Goal: Task Accomplishment & Management: Manage account settings

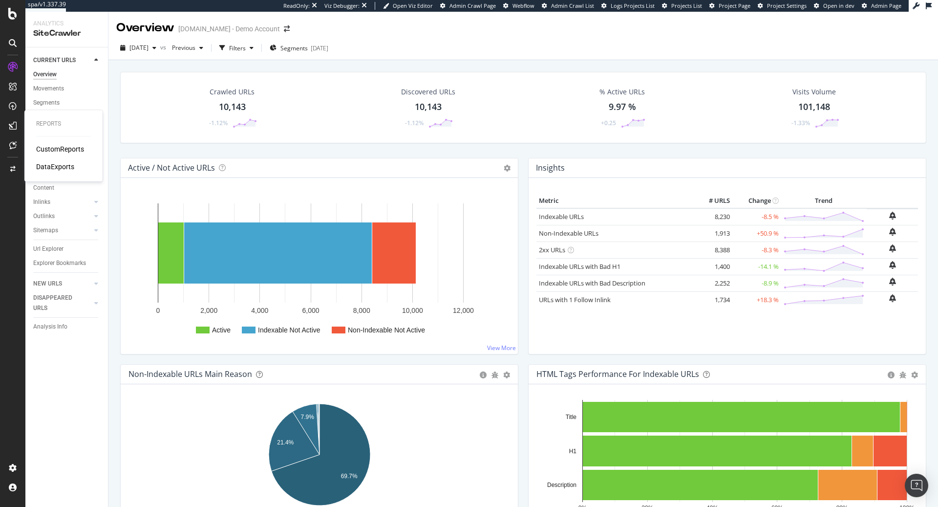
click at [53, 156] on div "CustomReports DataExports" at bounding box center [63, 157] width 55 height 27
click at [56, 152] on div "CustomReports" at bounding box center [60, 149] width 48 height 10
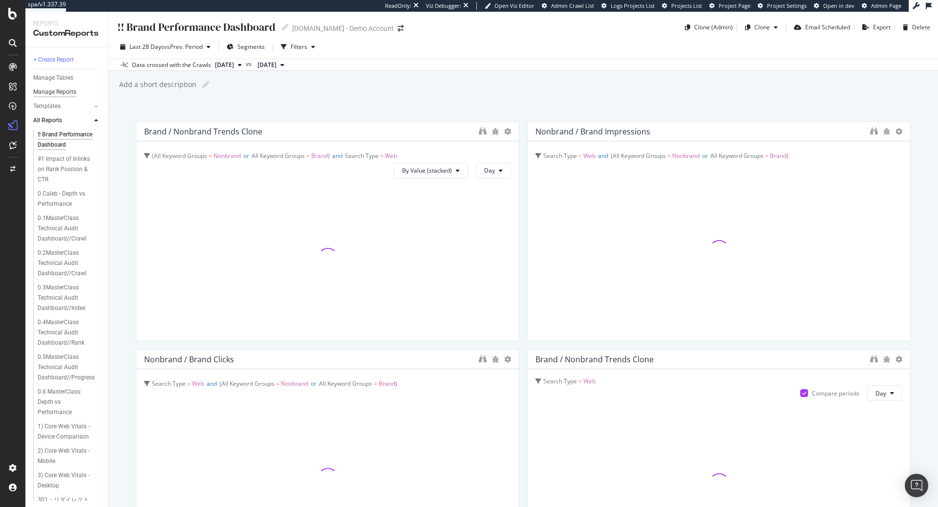
click at [60, 91] on div "Manage Reports" at bounding box center [54, 92] width 43 height 10
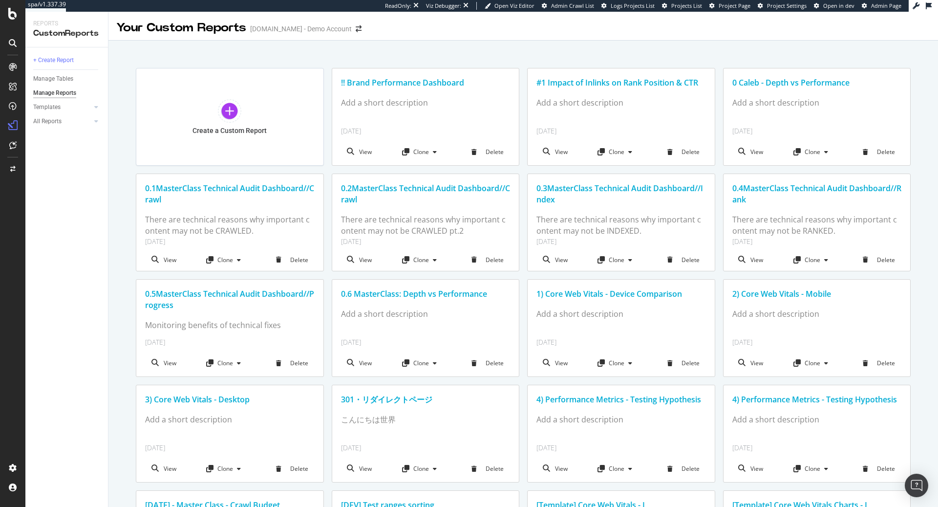
click at [59, 95] on div "Manage Reports" at bounding box center [54, 93] width 43 height 10
click at [61, 79] on div "Manage Tables" at bounding box center [53, 79] width 40 height 10
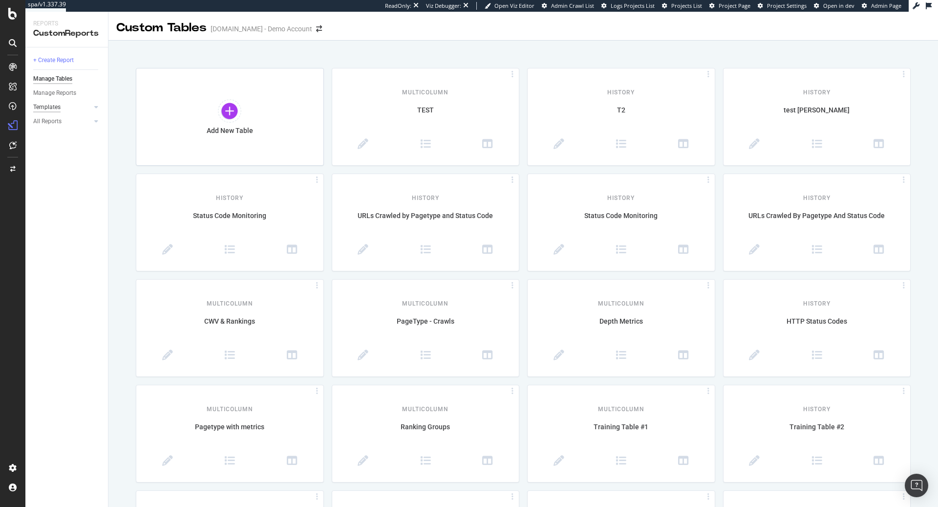
click at [54, 105] on div "Templates" at bounding box center [46, 107] width 27 height 10
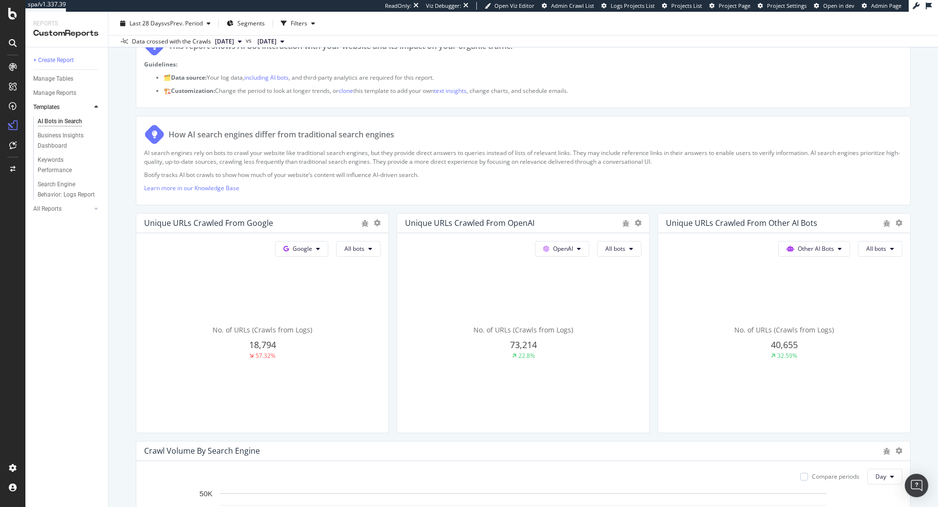
scroll to position [100, 0]
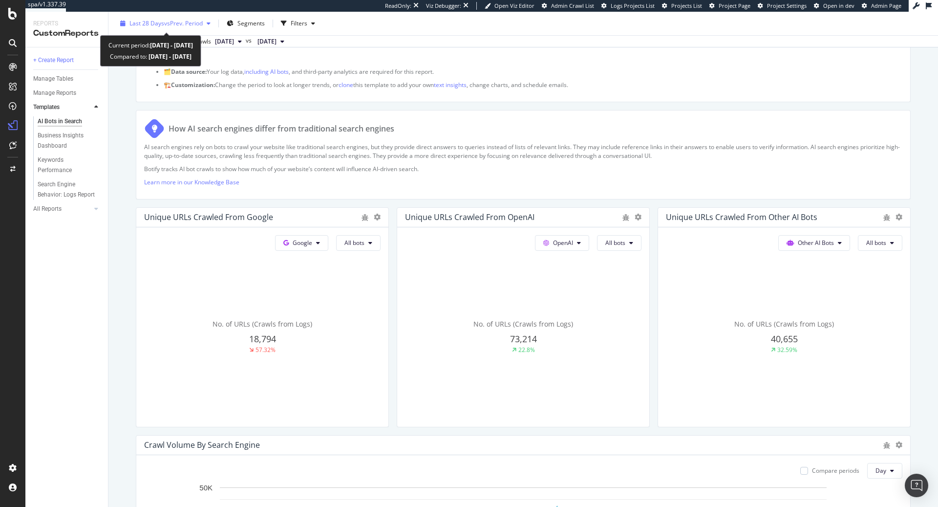
click at [191, 23] on span "vs Prev. Period" at bounding box center [183, 23] width 39 height 8
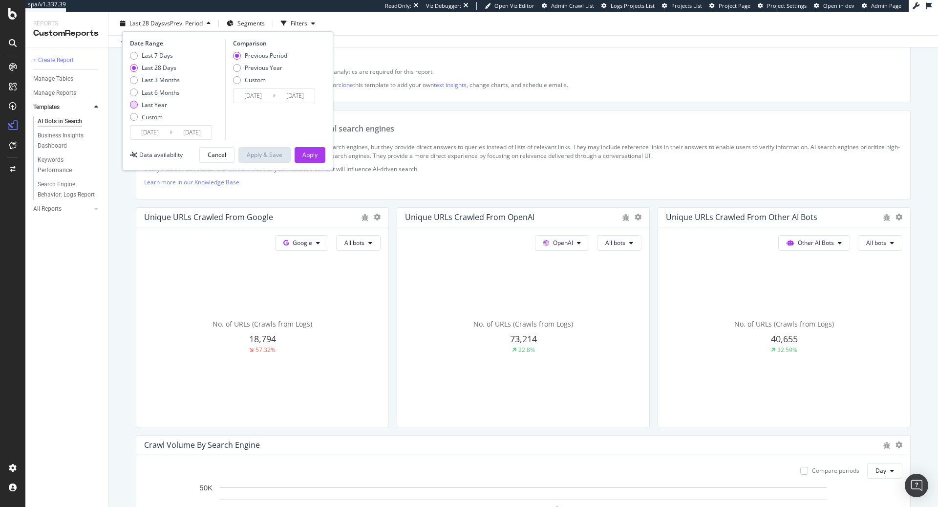
click at [152, 102] on div "Last Year" at bounding box center [154, 105] width 25 height 8
type input "2024/09/22"
type input "2023/09/23"
type input "2024/09/21"
click at [305, 150] on div "Apply" at bounding box center [309, 154] width 15 height 8
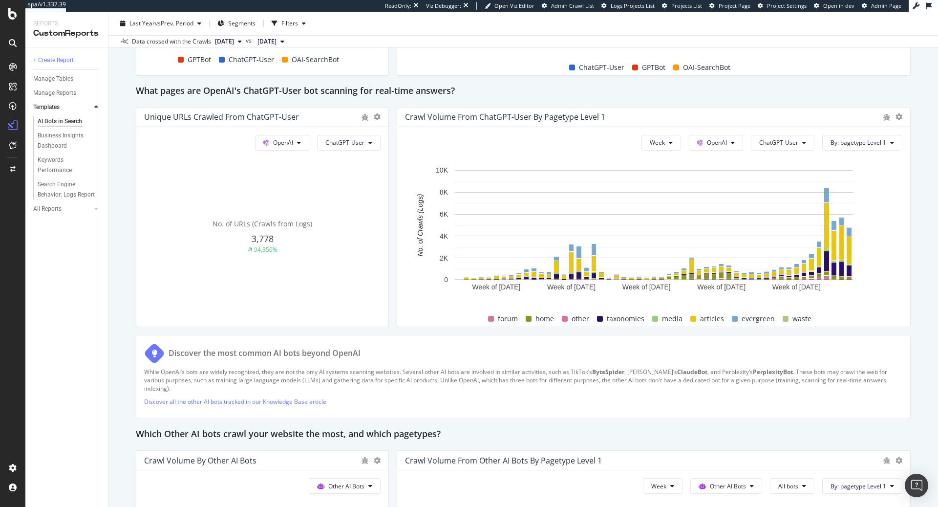
scroll to position [1044, 0]
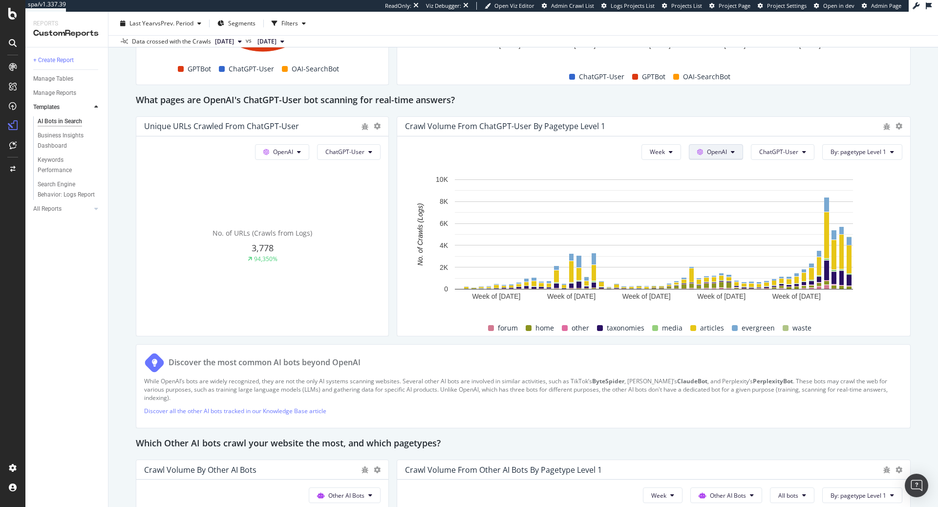
click at [725, 145] on button "OpenAI" at bounding box center [716, 152] width 54 height 16
click at [732, 225] on span "Other AI Bots" at bounding box center [733, 224] width 36 height 9
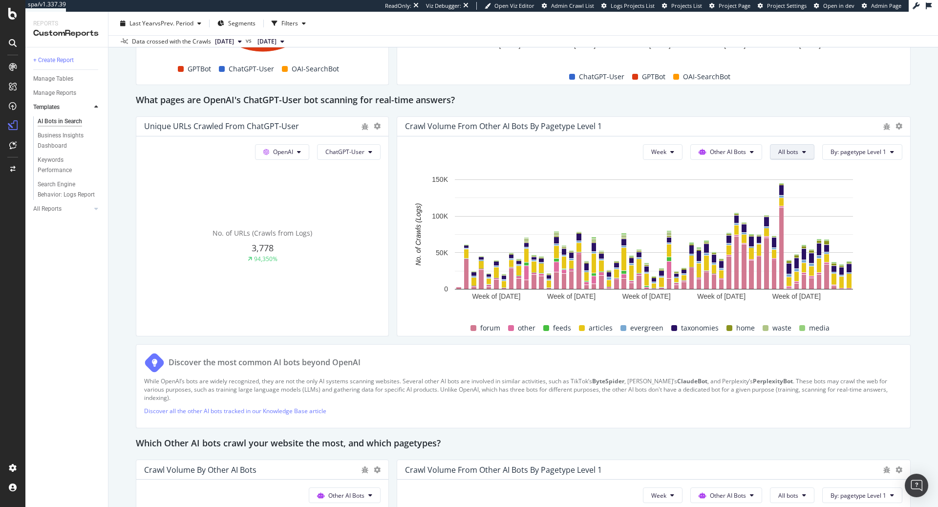
click at [803, 151] on icon at bounding box center [804, 152] width 4 height 6
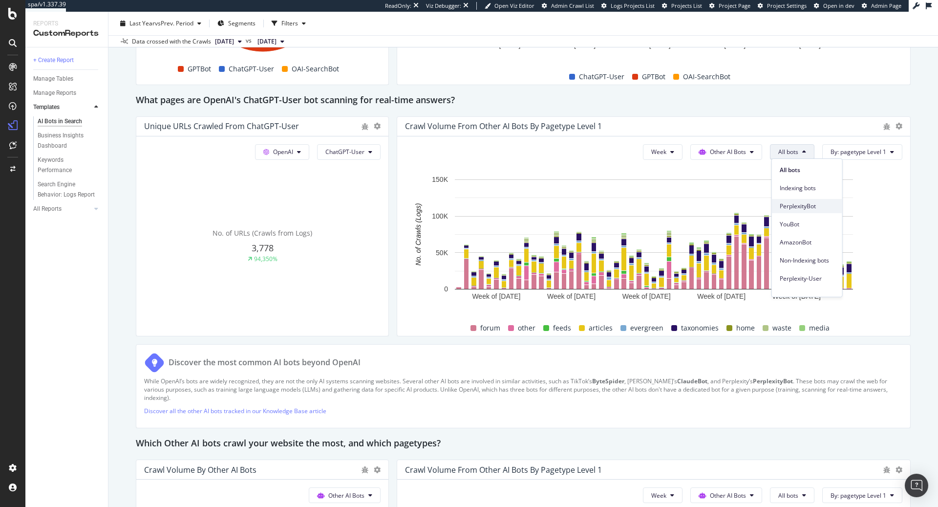
click at [797, 207] on span "PerplexityBot" at bounding box center [807, 206] width 55 height 9
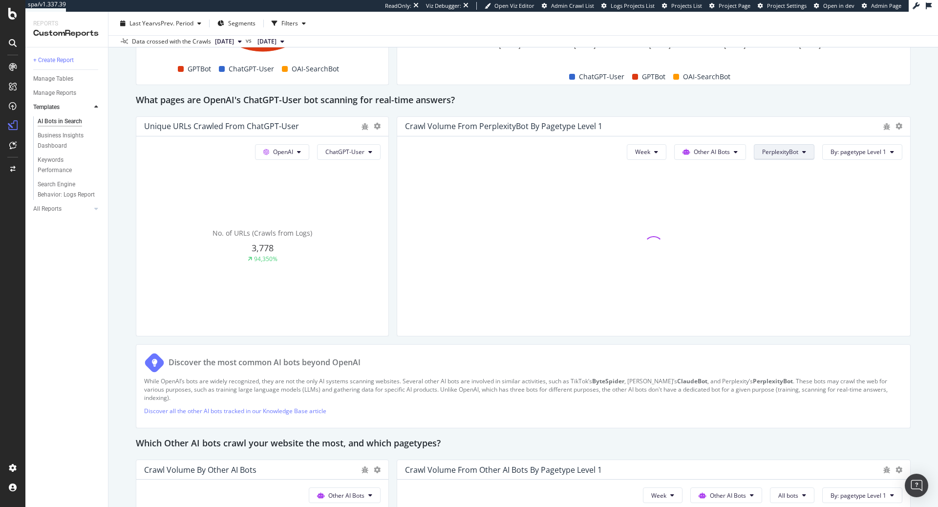
click at [797, 151] on span "PerplexityBot" at bounding box center [780, 152] width 36 height 8
click at [788, 278] on span "Perplexity-User" at bounding box center [790, 278] width 55 height 9
click at [805, 151] on icon at bounding box center [804, 152] width 4 height 6
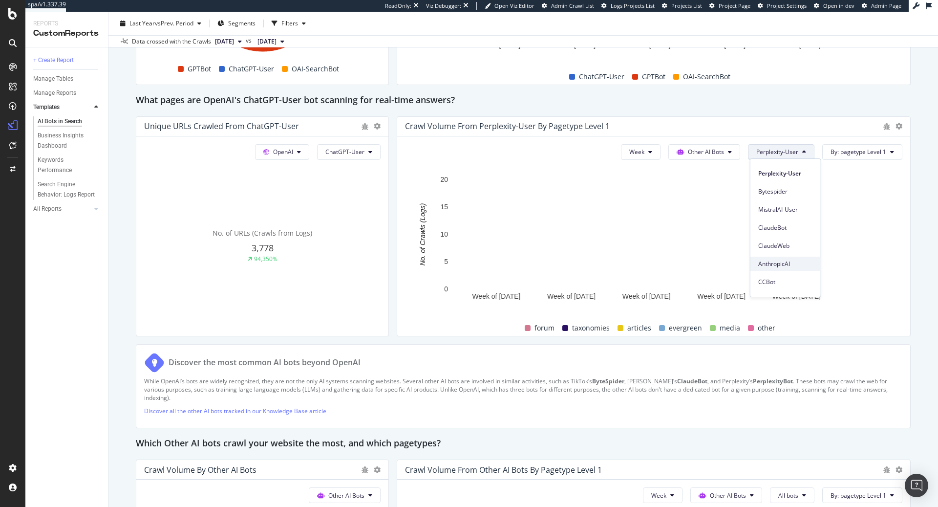
scroll to position [0, 0]
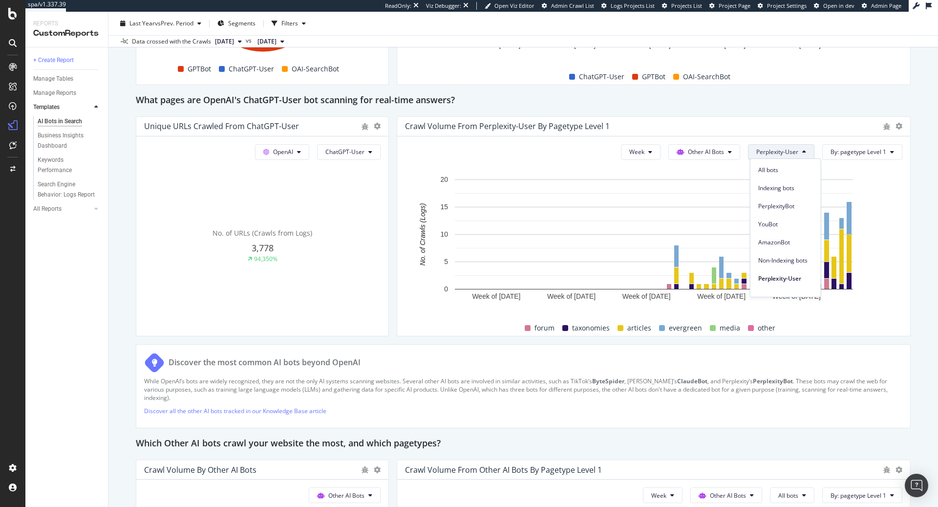
click at [793, 128] on div "Crawl Volume from Perplexity-User by pagetype Level 1" at bounding box center [641, 126] width 473 height 10
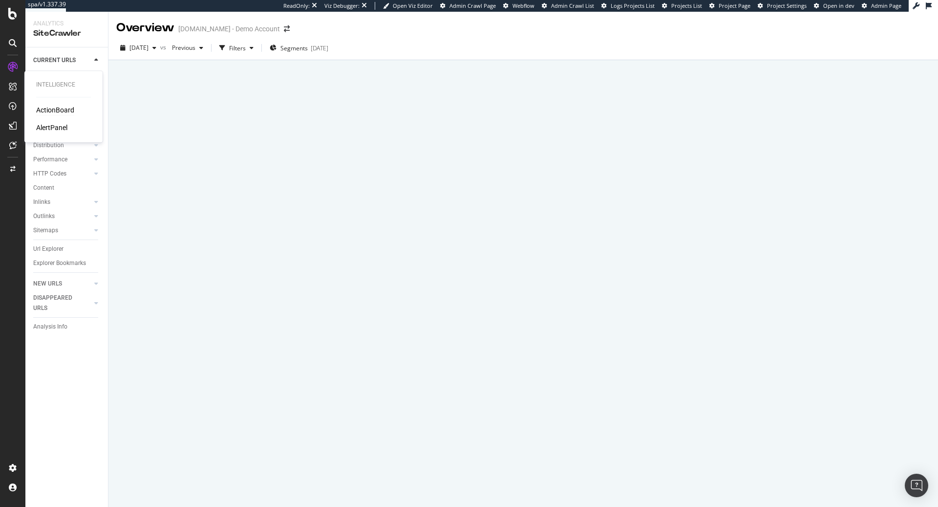
click at [55, 110] on div "ActionBoard" at bounding box center [55, 110] width 38 height 10
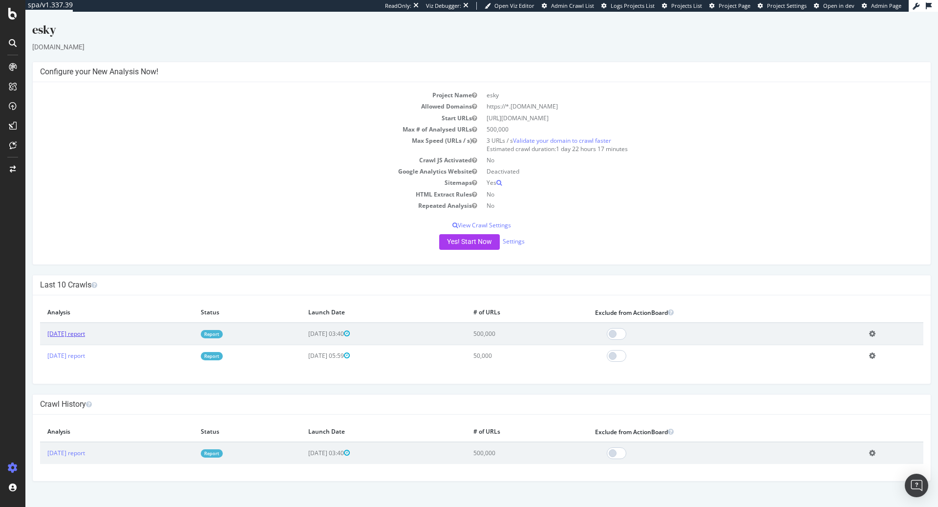
click at [85, 330] on link "2025 Apr. 29th report" at bounding box center [66, 333] width 38 height 8
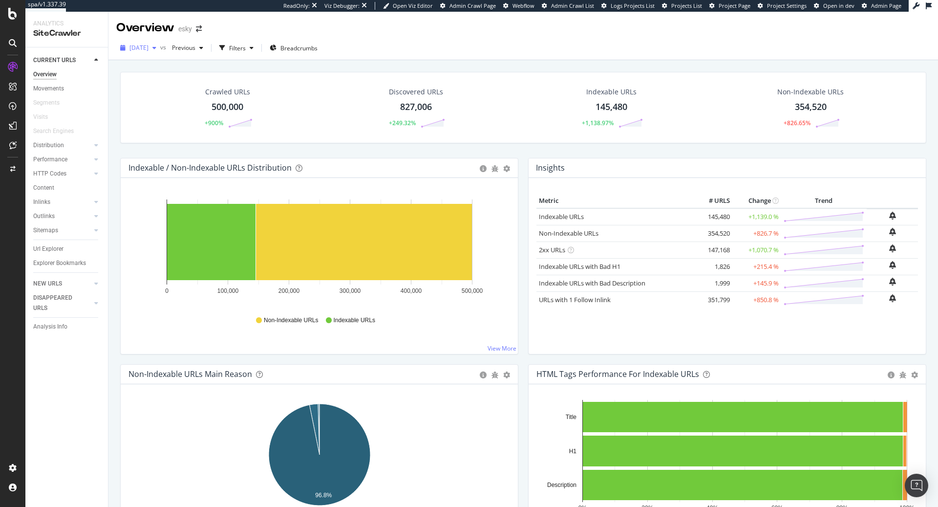
click at [148, 49] on span "2025 Apr. 29th" at bounding box center [138, 47] width 19 height 8
click at [58, 140] on div "RealKeywords" at bounding box center [57, 143] width 43 height 10
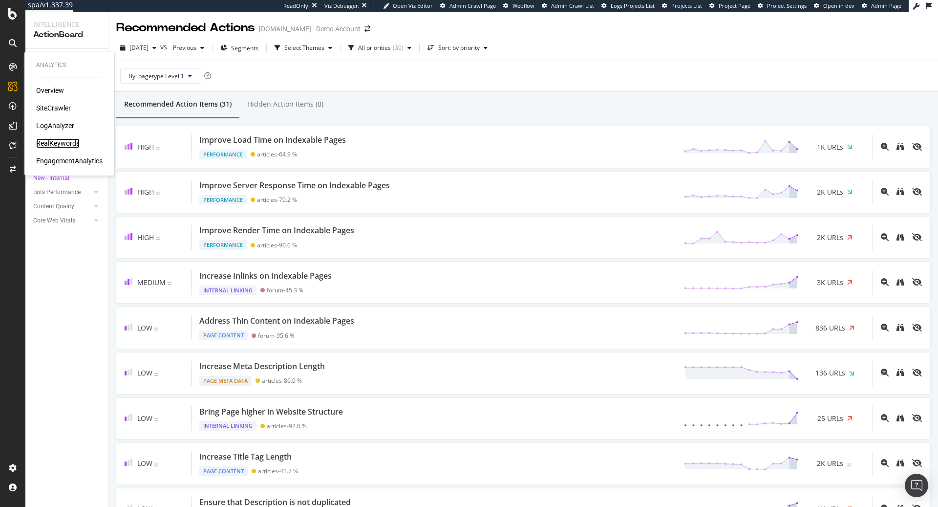
click at [52, 142] on div "RealKeywords" at bounding box center [57, 143] width 43 height 10
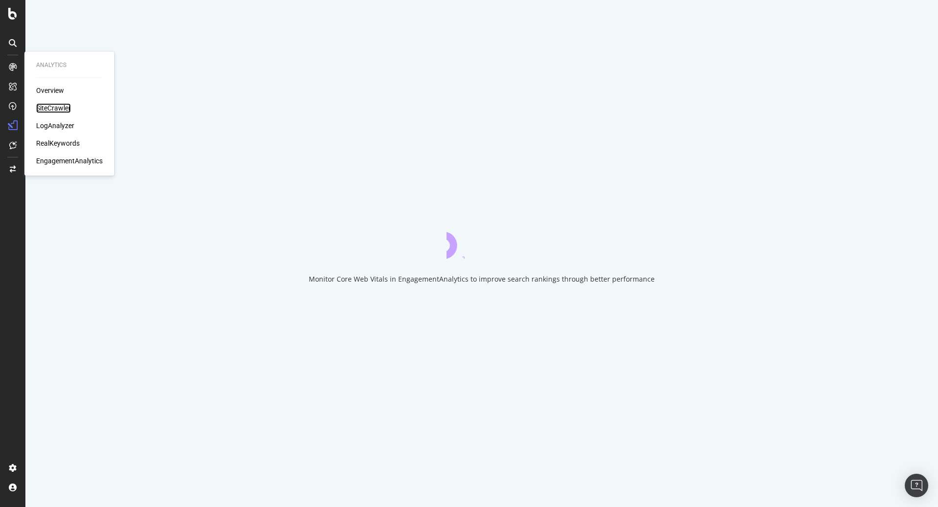
click at [59, 107] on div "SiteCrawler" at bounding box center [53, 108] width 35 height 10
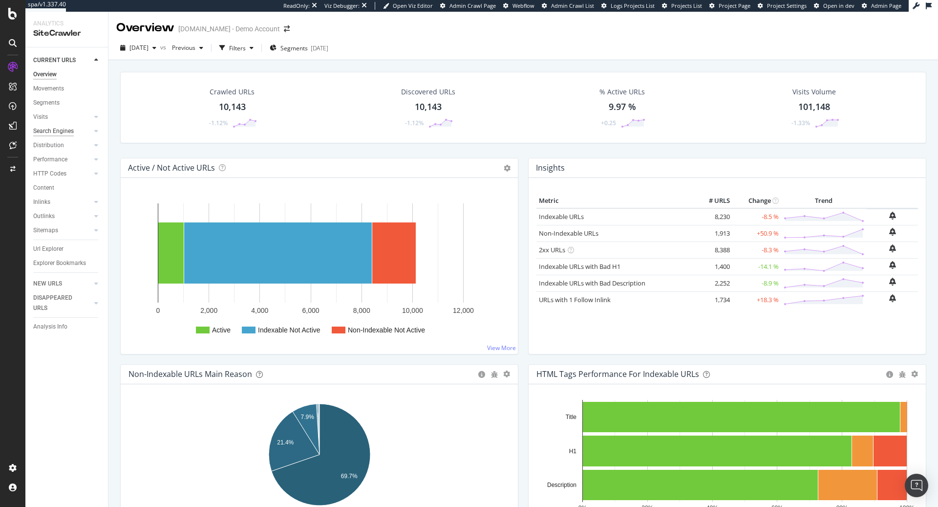
click at [50, 130] on div "Search Engines" at bounding box center [53, 131] width 41 height 10
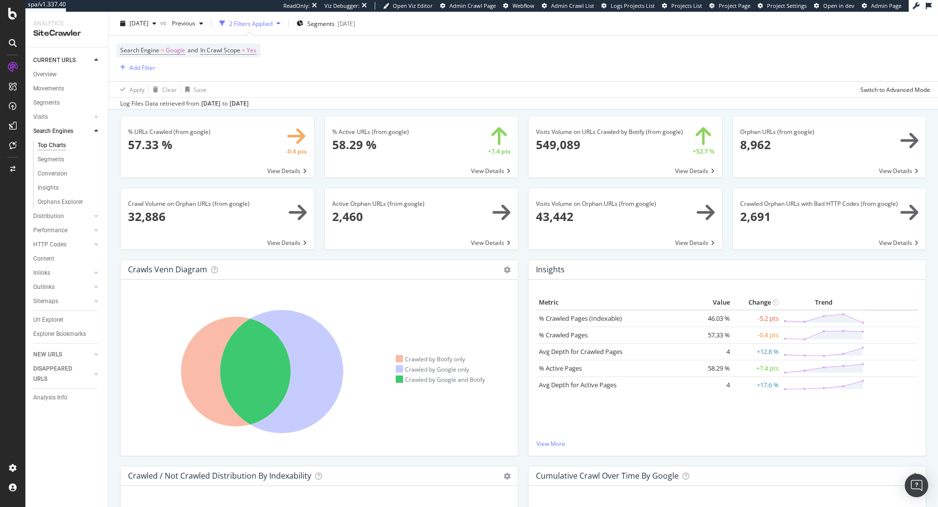
scroll to position [91, 0]
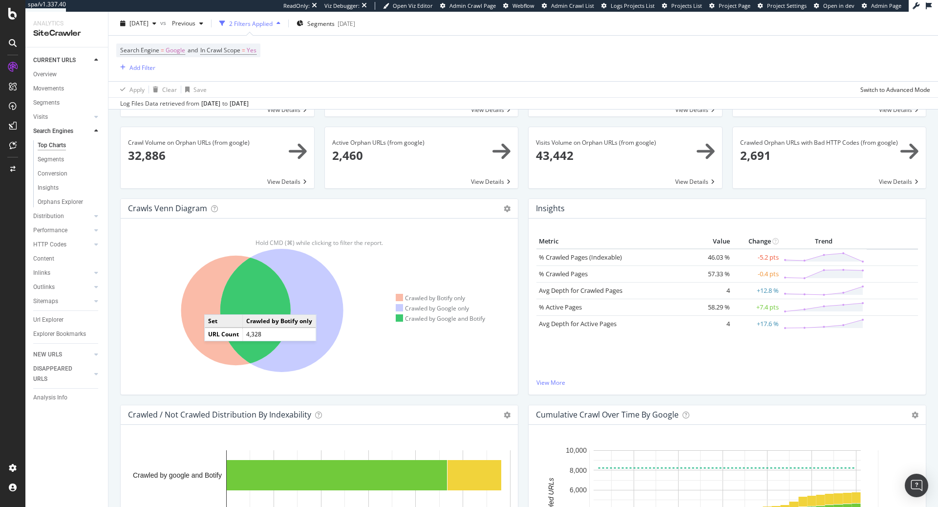
click at [211, 304] on icon at bounding box center [235, 309] width 109 height 109
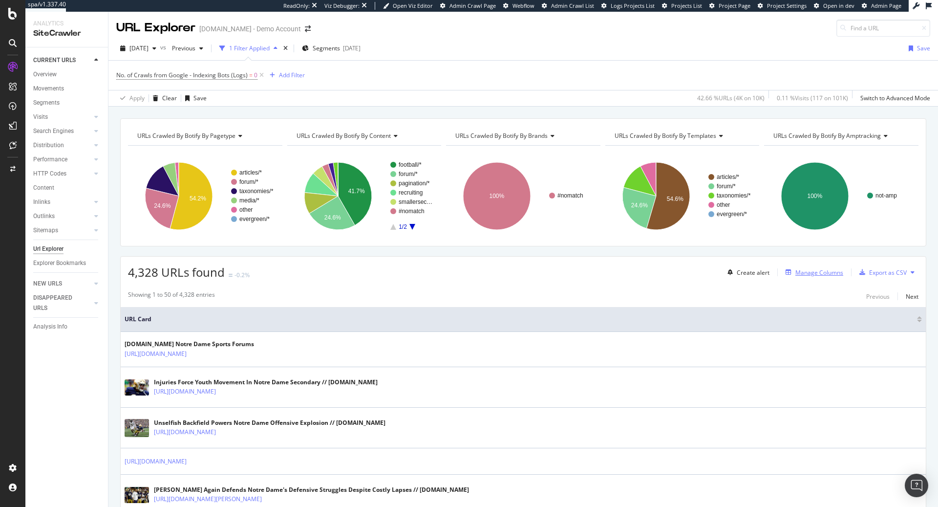
click at [819, 272] on div "Manage Columns" at bounding box center [819, 272] width 48 height 8
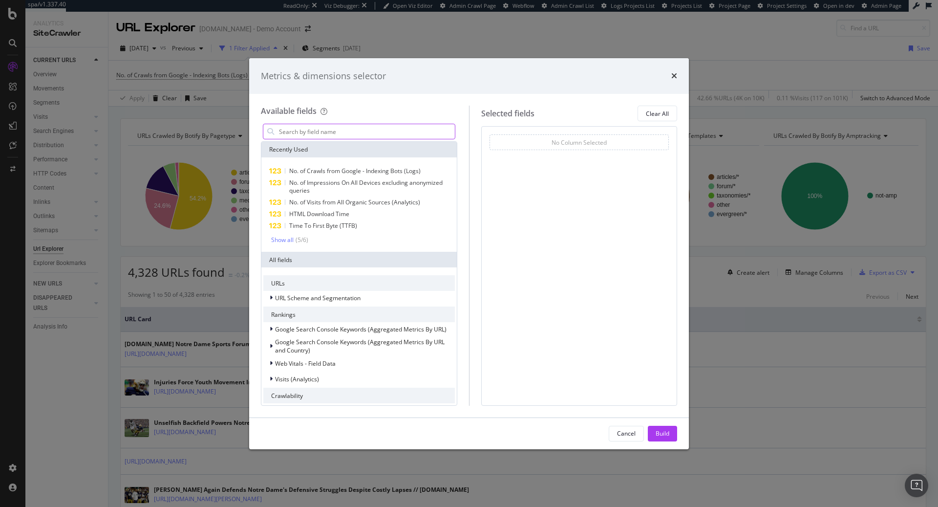
click at [303, 131] on input "modal" at bounding box center [366, 131] width 177 height 15
click at [304, 132] on input "modal" at bounding box center [366, 131] width 177 height 15
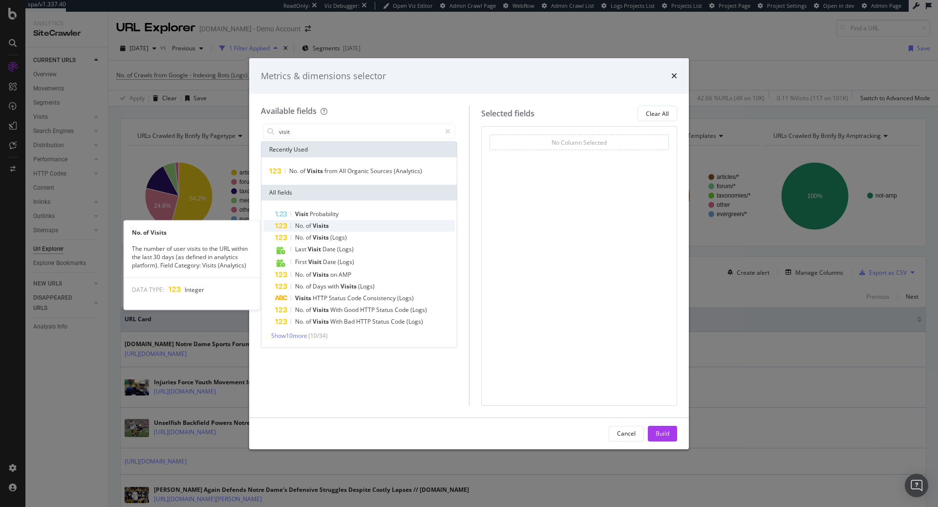
type input "visit"
click at [334, 227] on div "No. of Visits" at bounding box center [365, 226] width 180 height 12
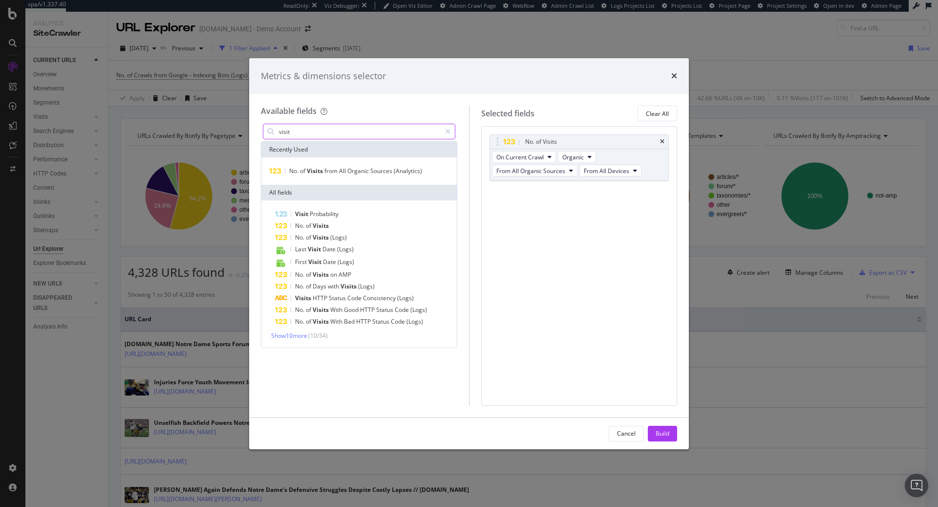
click at [322, 132] on input "visit" at bounding box center [359, 131] width 163 height 15
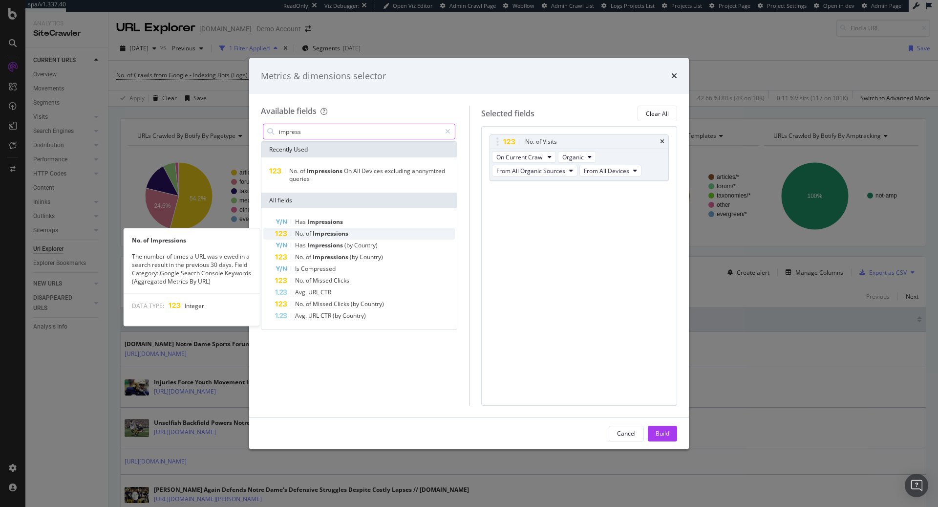
type input "impress"
click at [348, 233] on span "Impressions" at bounding box center [331, 233] width 36 height 8
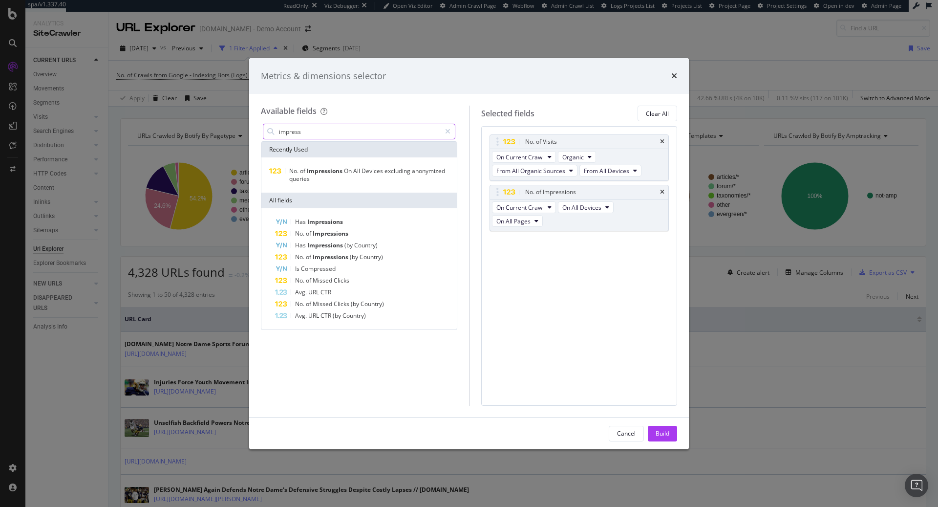
click at [310, 131] on input "impress" at bounding box center [359, 131] width 163 height 15
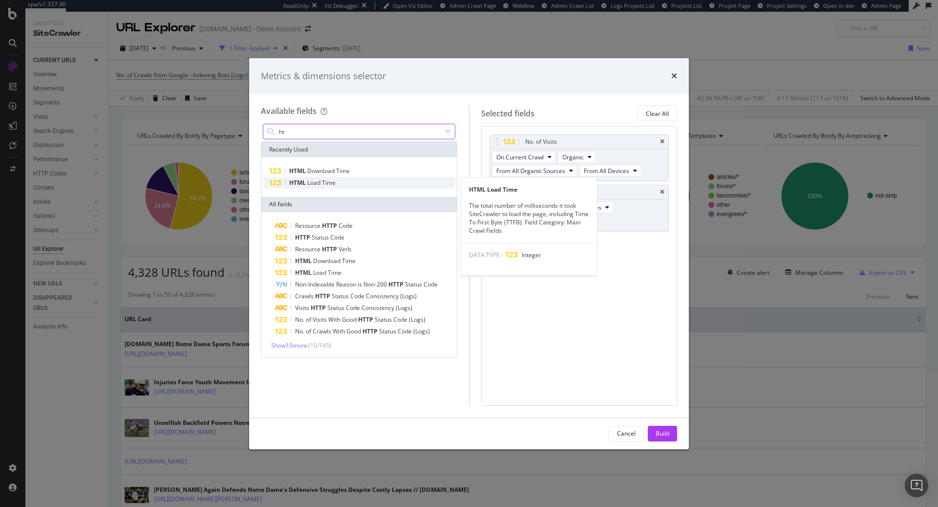
type input "ht"
click at [337, 184] on div "HTML Load Time" at bounding box center [358, 183] width 191 height 12
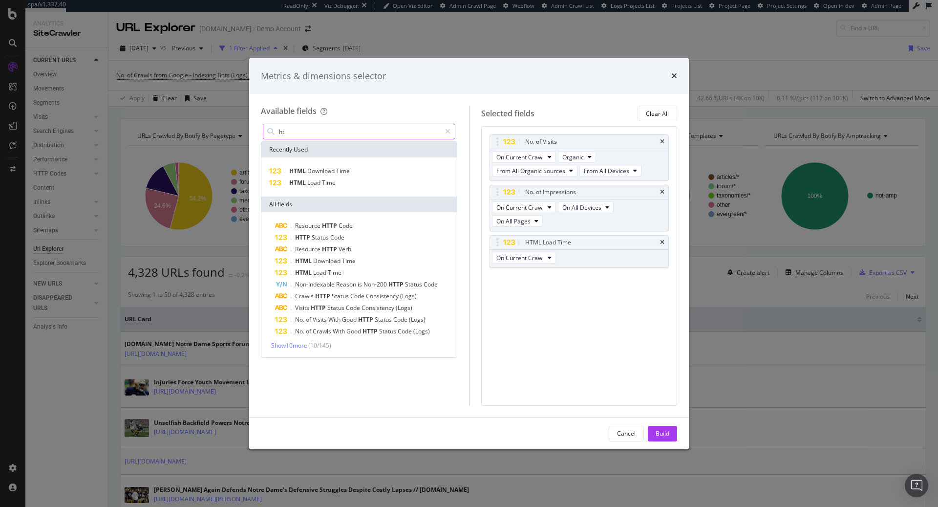
click at [317, 130] on input "ht" at bounding box center [359, 131] width 163 height 15
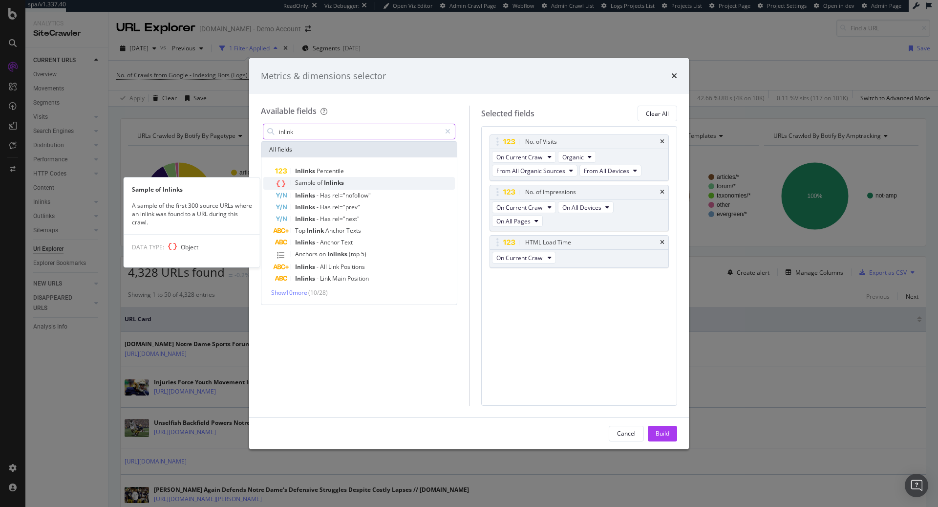
type input "inlink"
click at [342, 183] on span "Inlinks" at bounding box center [334, 182] width 20 height 8
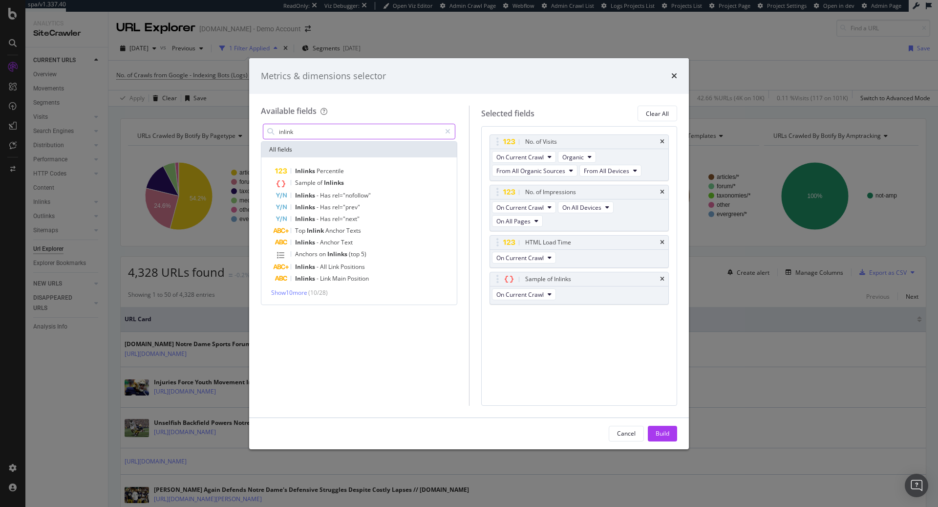
click at [304, 128] on input "inlink" at bounding box center [359, 131] width 163 height 15
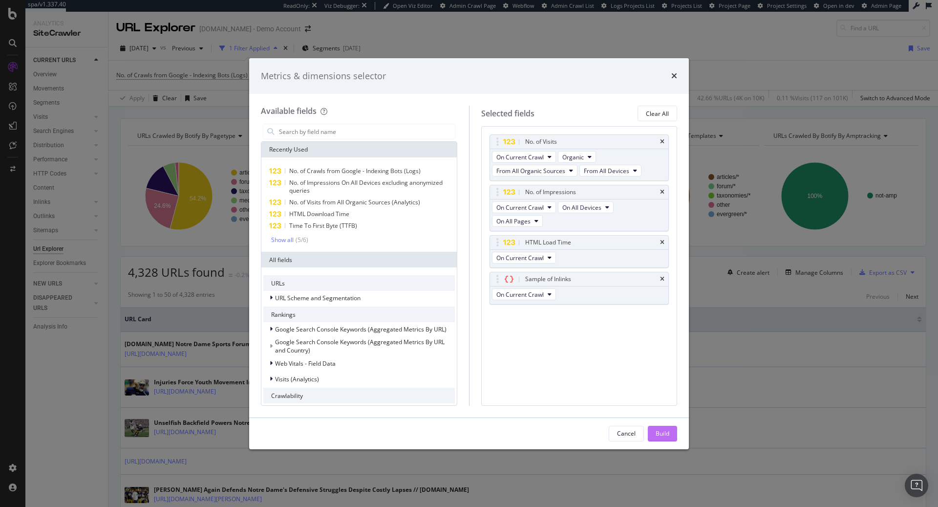
click at [662, 434] on div "Build" at bounding box center [662, 433] width 14 height 8
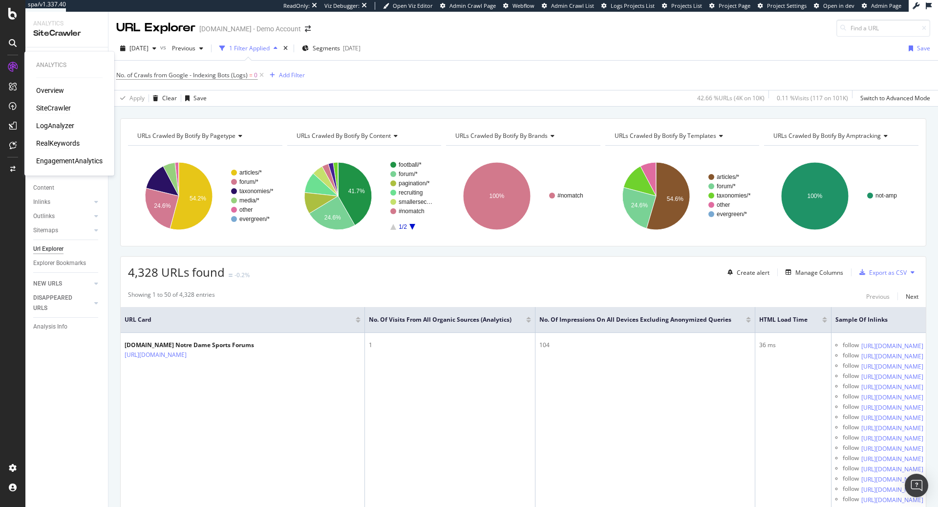
click at [59, 139] on div "RealKeywords" at bounding box center [57, 143] width 43 height 10
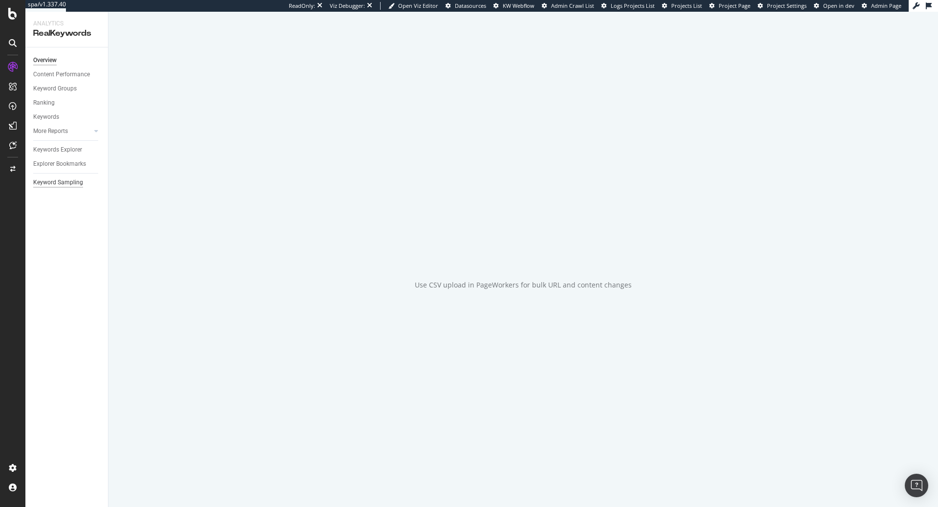
click at [48, 185] on div "Keyword Sampling" at bounding box center [58, 182] width 50 height 10
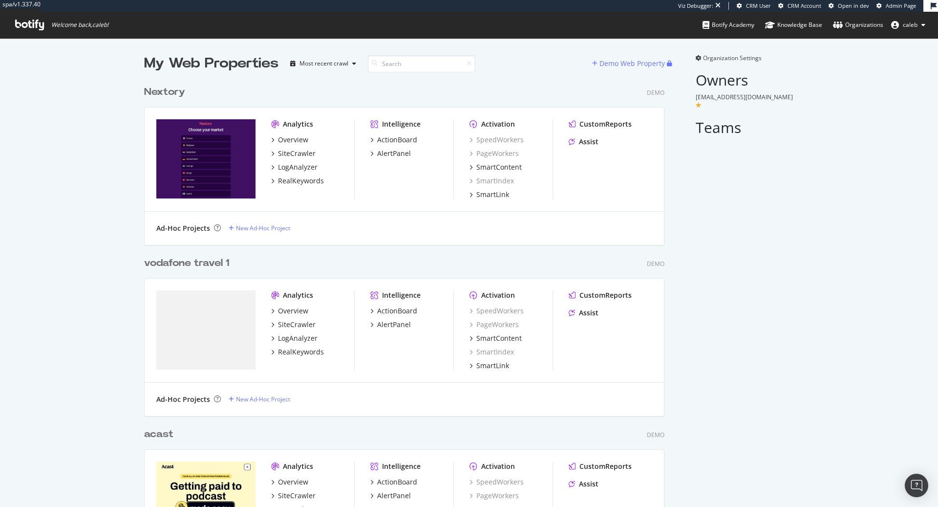
scroll to position [2838, 528]
click at [425, 65] on input at bounding box center [421, 63] width 107 height 17
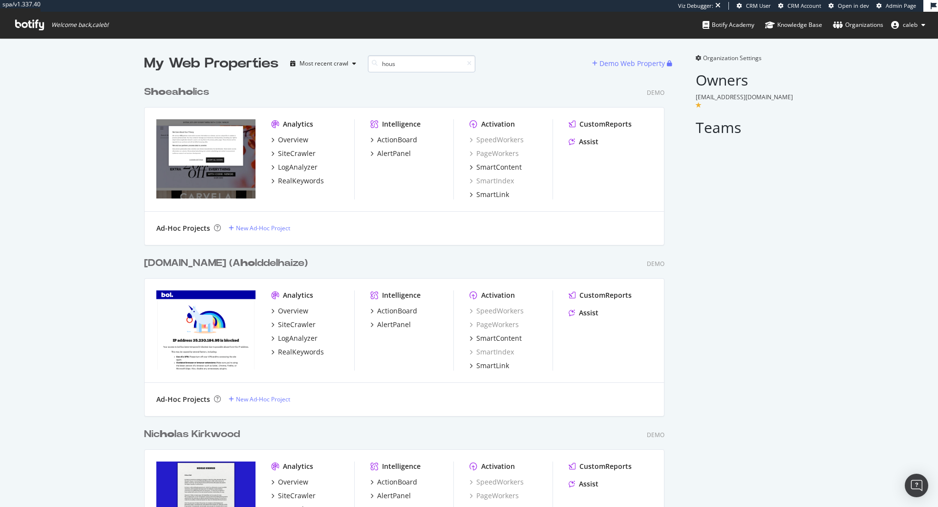
scroll to position [855, 528]
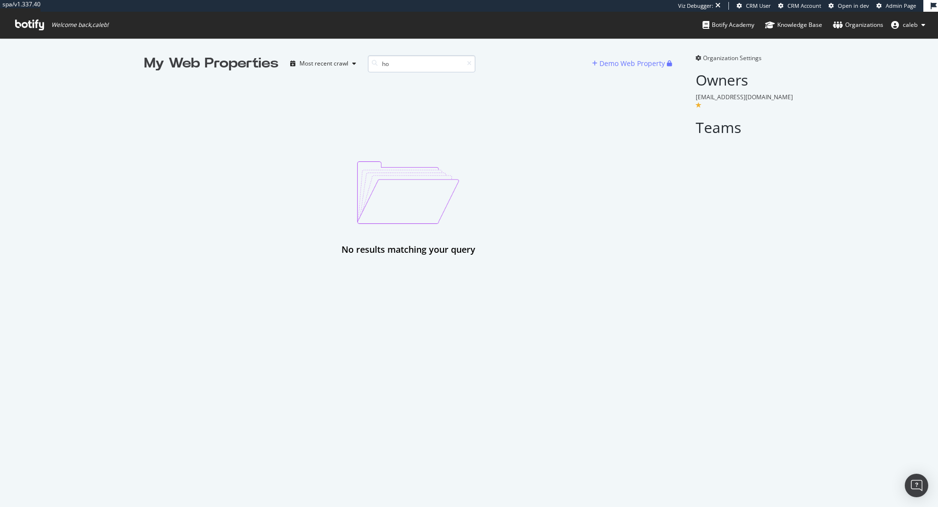
type input "h"
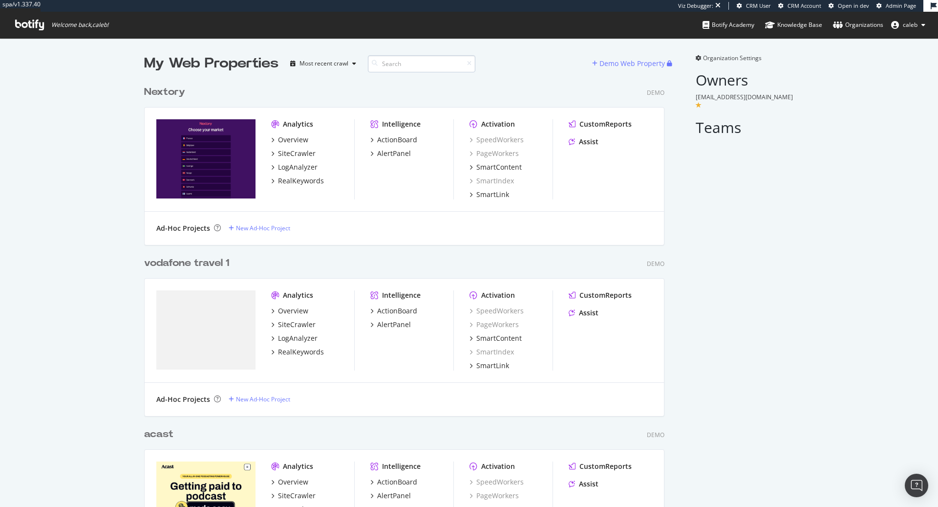
scroll to position [2838, 528]
click at [904, 5] on span "Admin Page" at bounding box center [901, 5] width 30 height 7
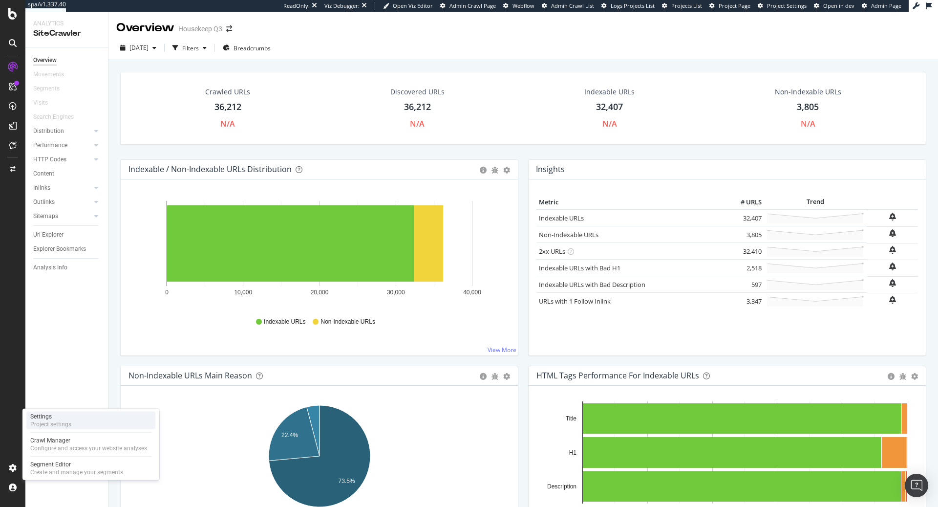
click at [67, 419] on div "Settings" at bounding box center [50, 416] width 41 height 8
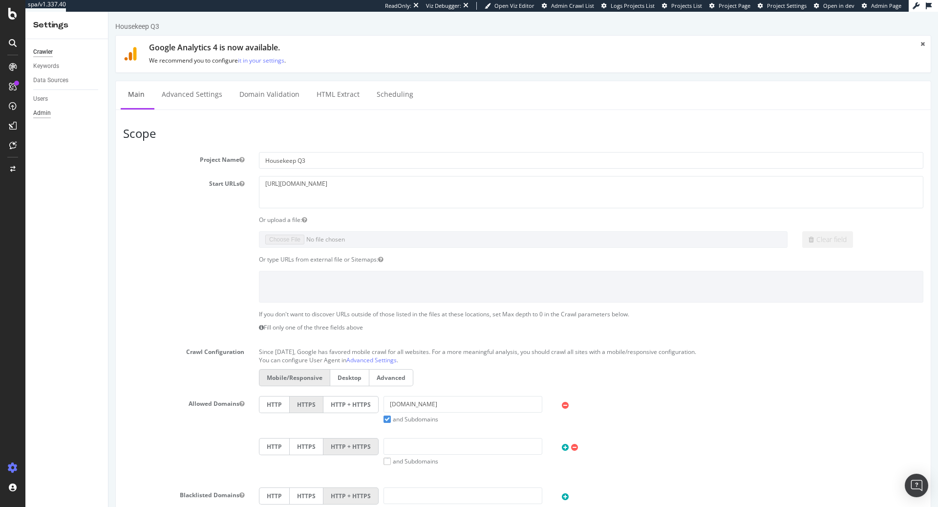
click at [42, 113] on div "Admin" at bounding box center [42, 113] width 18 height 10
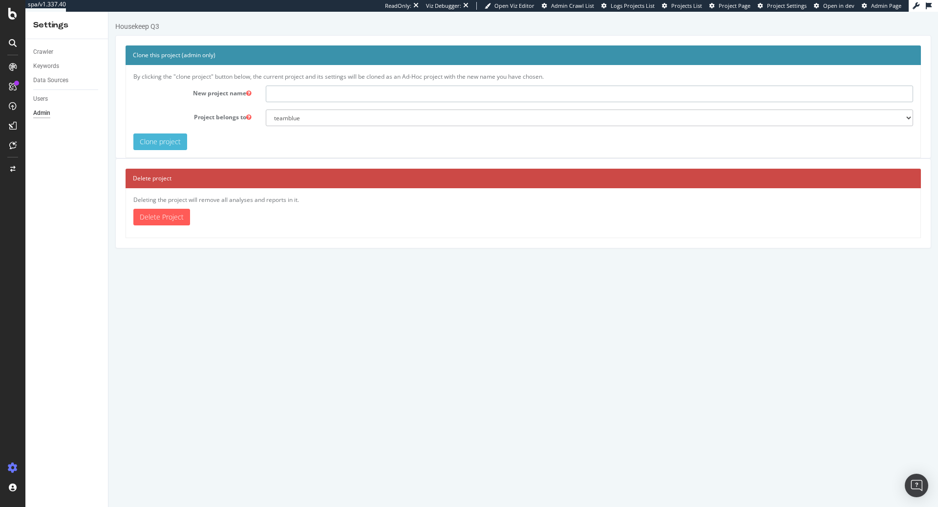
click at [317, 90] on input "text" at bounding box center [589, 93] width 647 height 17
click at [42, 100] on div "Users" at bounding box center [40, 99] width 15 height 10
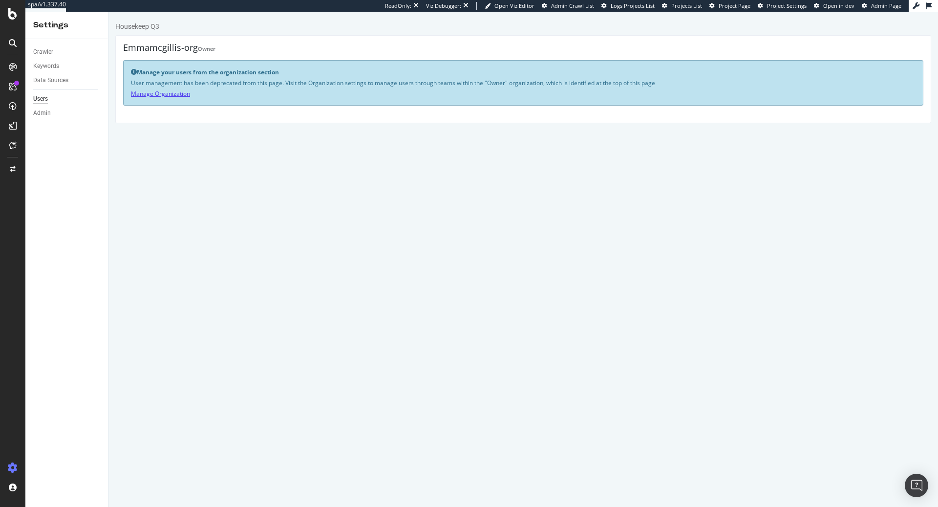
click at [167, 91] on link "Manage Organization" at bounding box center [160, 93] width 59 height 8
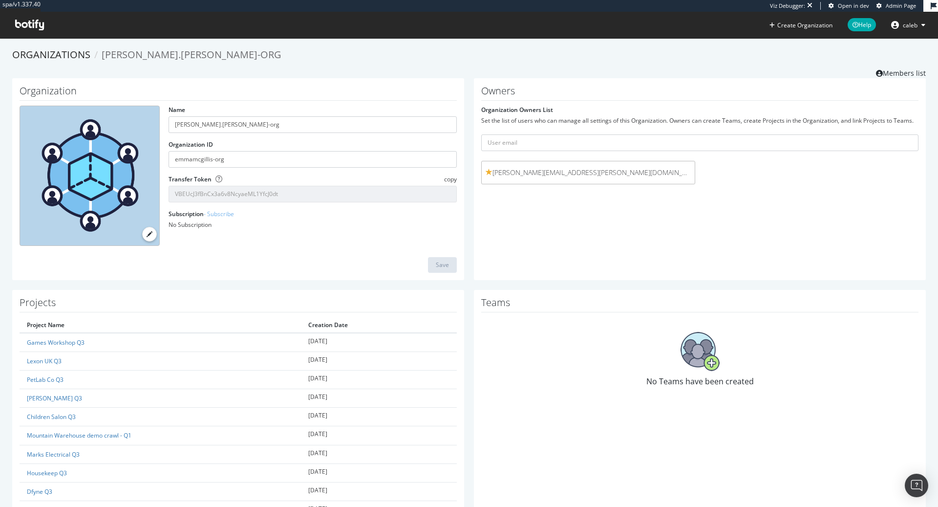
scroll to position [159, 0]
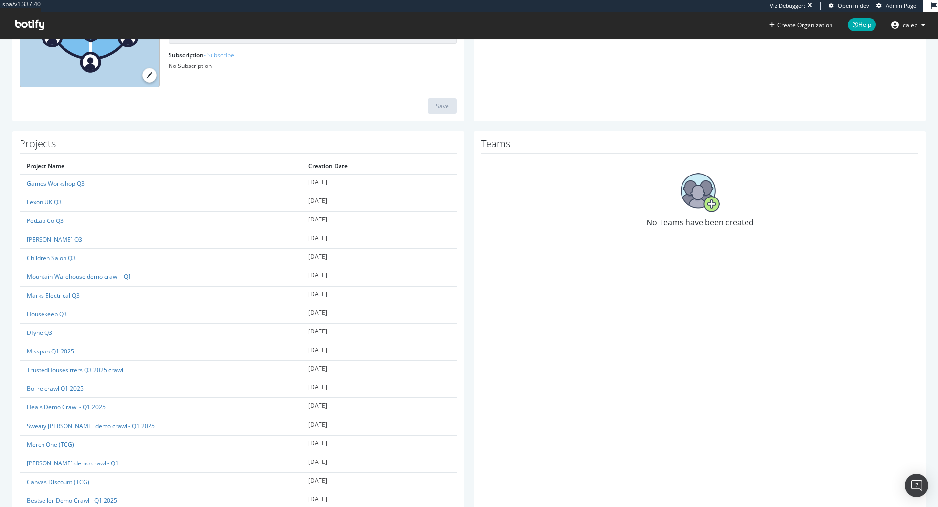
click at [707, 202] on img at bounding box center [699, 192] width 39 height 39
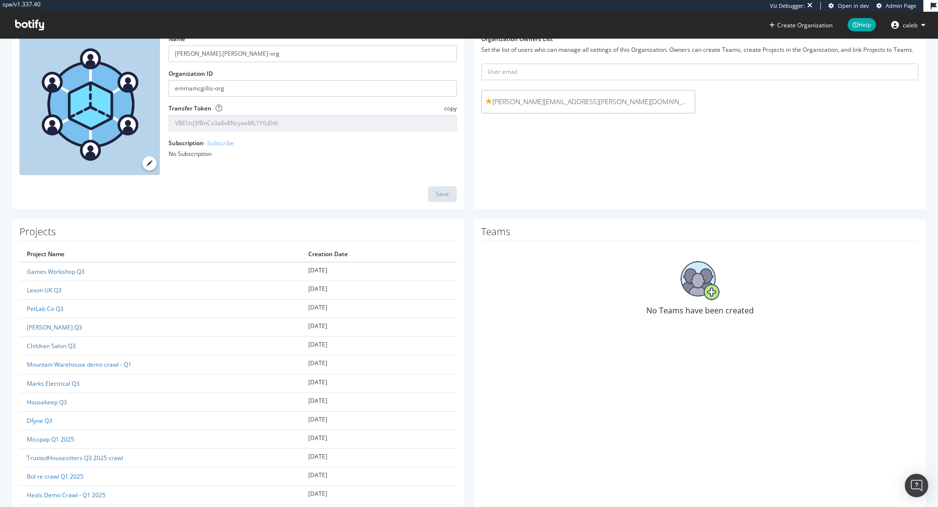
scroll to position [0, 0]
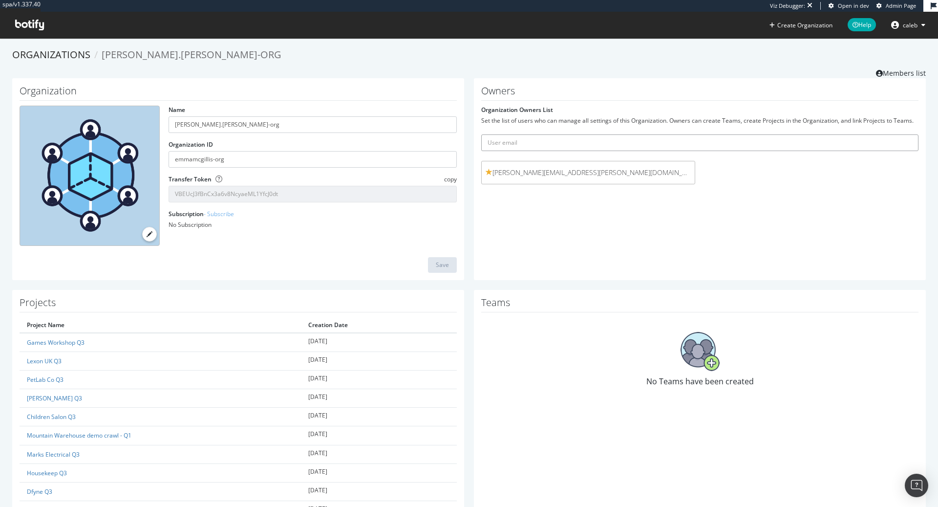
click at [621, 142] on input "text" at bounding box center [699, 142] width 437 height 17
type input "[EMAIL_ADDRESS][DOMAIN_NAME]"
click at [902, 134] on button "submit" at bounding box center [910, 142] width 17 height 17
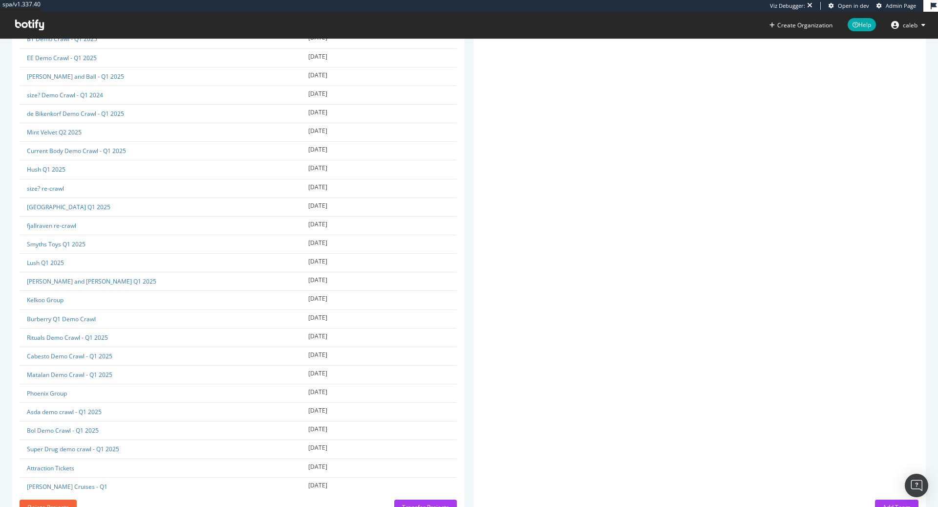
scroll to position [1478, 0]
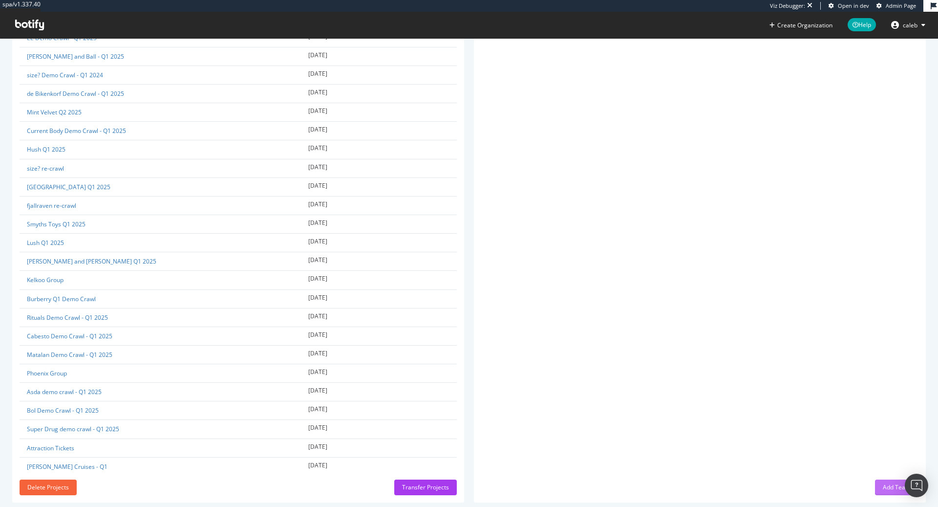
click at [884, 480] on div "Add Team" at bounding box center [897, 487] width 28 height 15
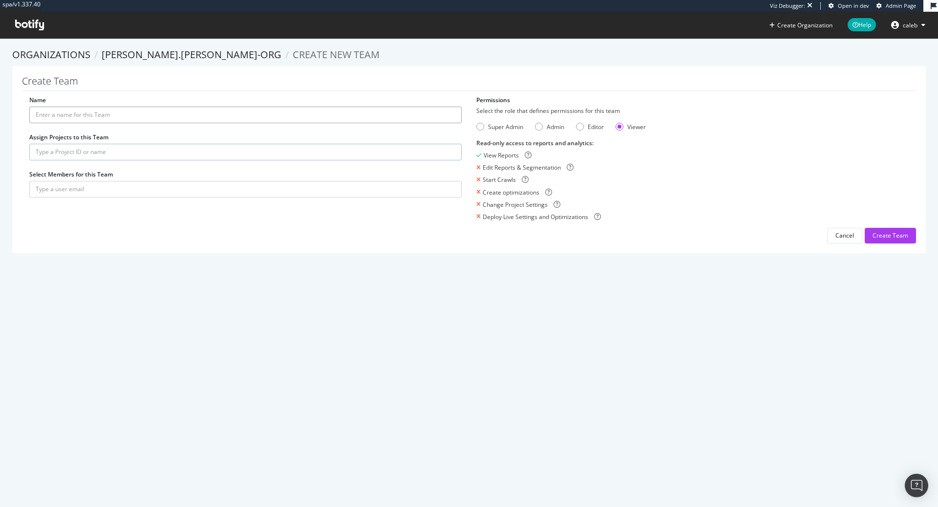
click at [172, 107] on input "Name" at bounding box center [245, 114] width 432 height 17
type input "Caleb"
click at [94, 150] on input "text" at bounding box center [245, 152] width 432 height 17
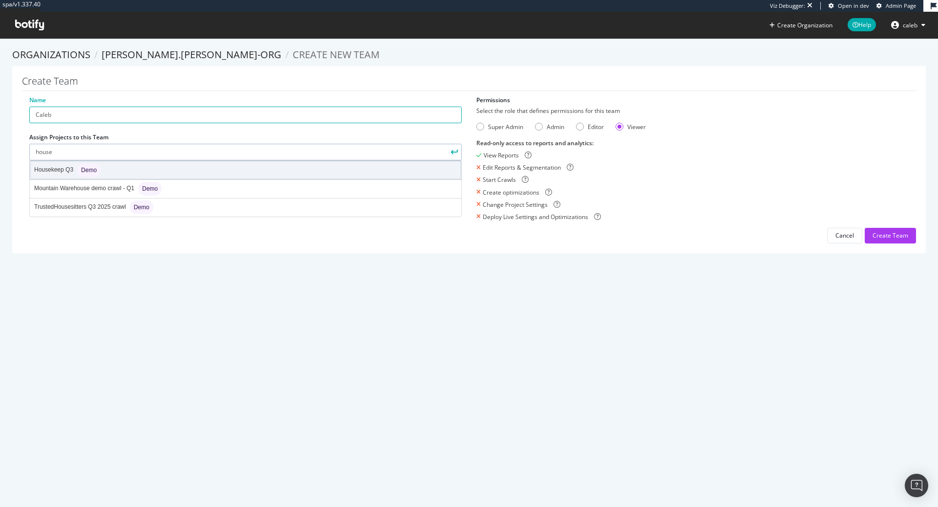
type input "house"
click at [63, 166] on div "Housekeep Q3 Demo" at bounding box center [67, 170] width 66 height 14
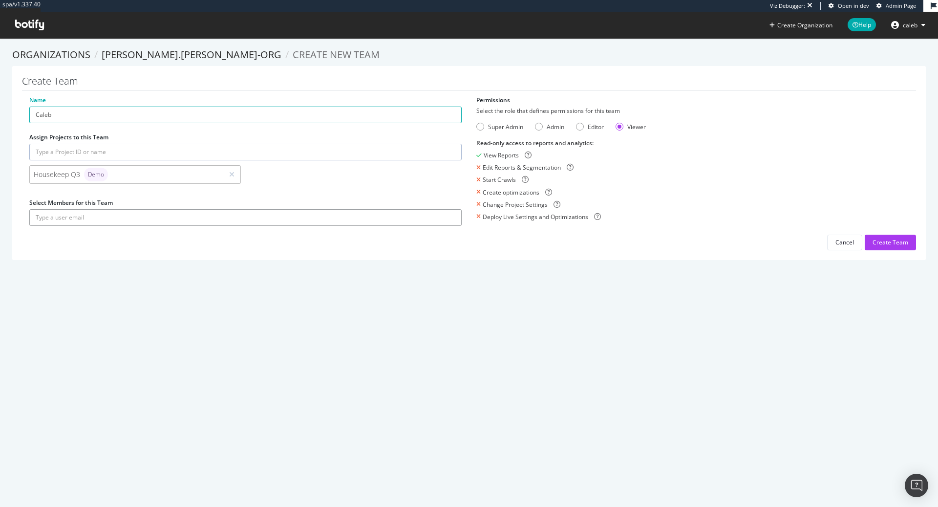
click at [91, 216] on input "text" at bounding box center [245, 217] width 432 height 17
type input "[EMAIL_ADDRESS][DOMAIN_NAME]"
click at [483, 128] on div "Super Admin" at bounding box center [480, 127] width 8 height 8
click at [880, 239] on div "Create Team" at bounding box center [890, 242] width 36 height 8
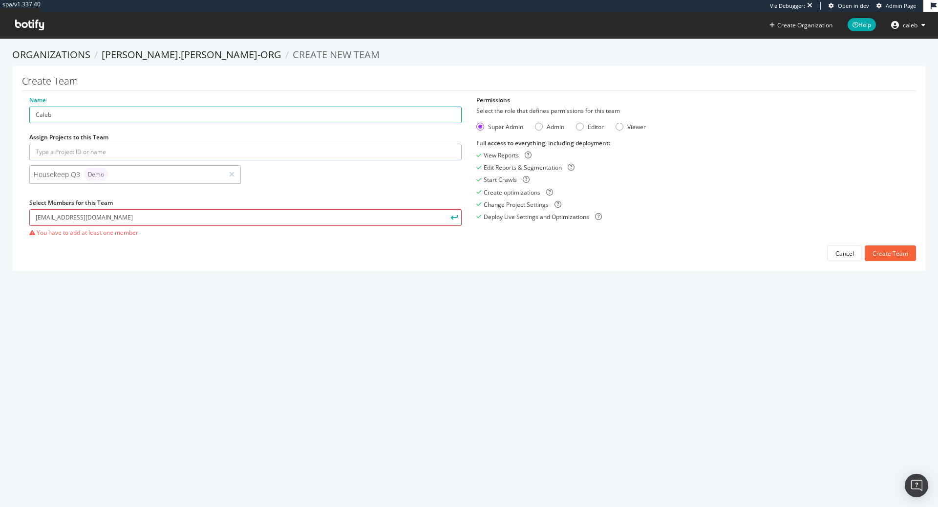
click at [127, 218] on input "[EMAIL_ADDRESS][DOMAIN_NAME]" at bounding box center [245, 217] width 432 height 17
click at [445, 209] on button "submit" at bounding box center [453, 217] width 17 height 17
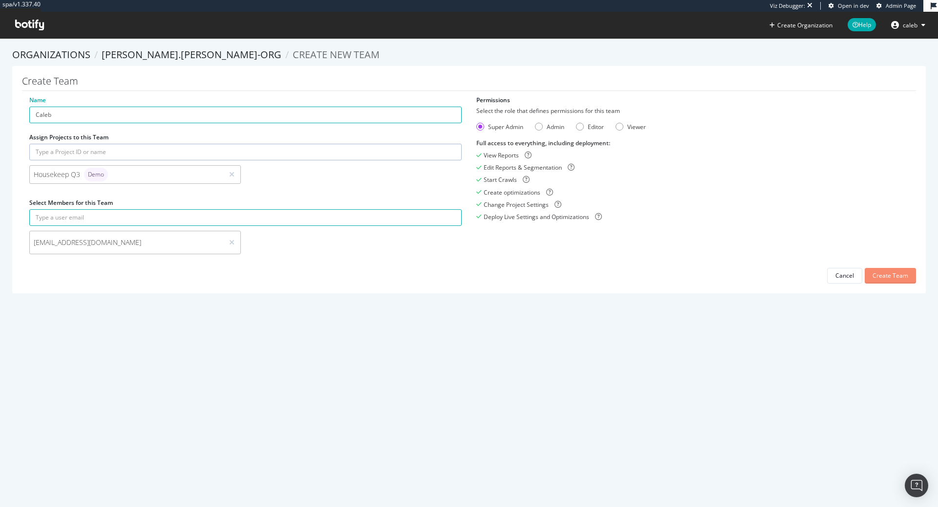
click at [886, 270] on div "Create Team" at bounding box center [890, 275] width 36 height 15
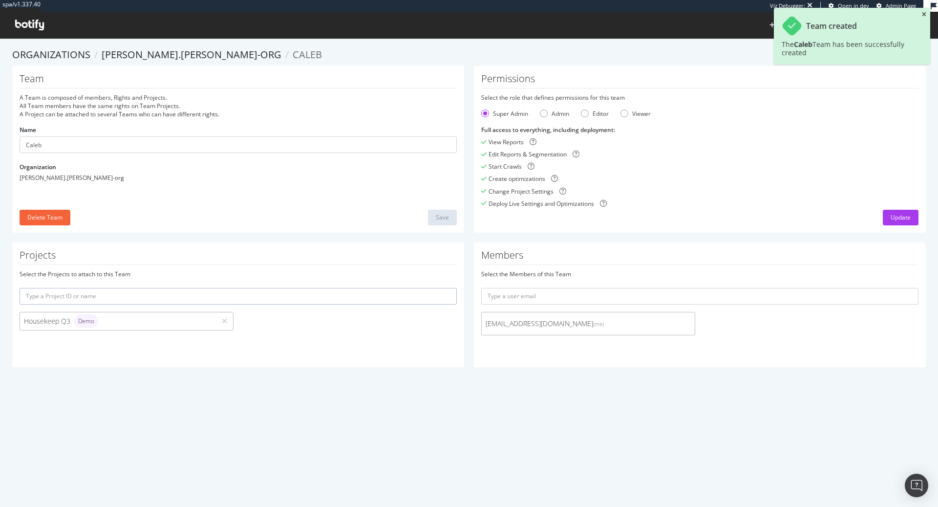
click at [925, 14] on icon "close toast" at bounding box center [924, 15] width 4 height 6
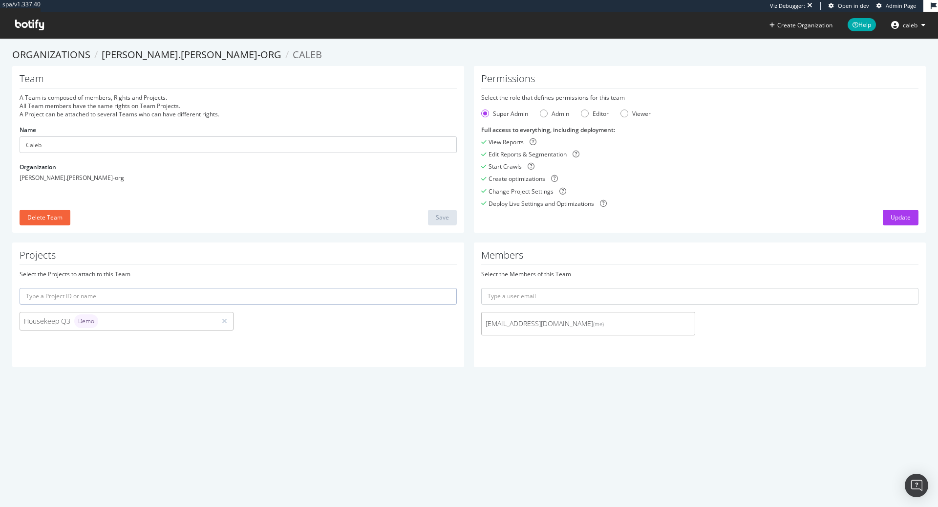
click at [293, 53] on span "Caleb" at bounding box center [307, 54] width 29 height 13
click at [158, 57] on link "[PERSON_NAME].[PERSON_NAME]-org" at bounding box center [192, 54] width 180 height 13
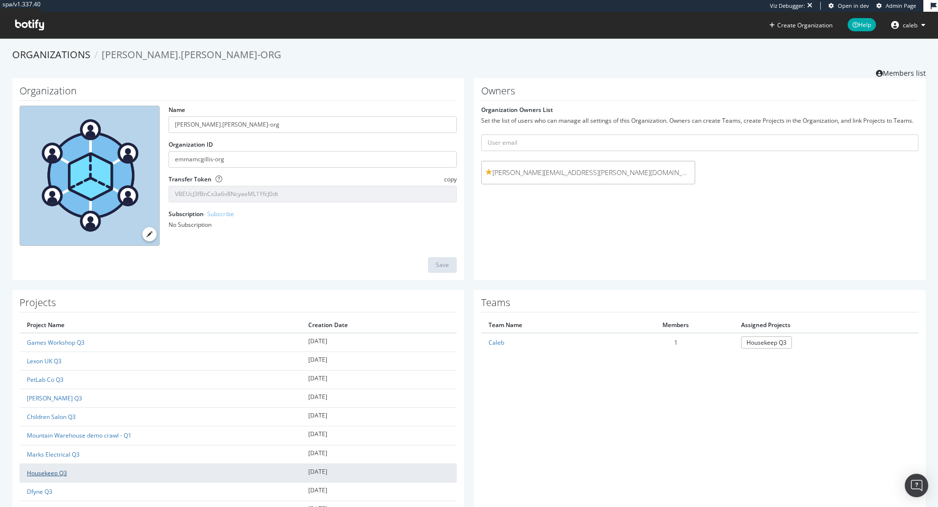
click at [56, 471] on link "Housekeep Q3" at bounding box center [47, 472] width 40 height 8
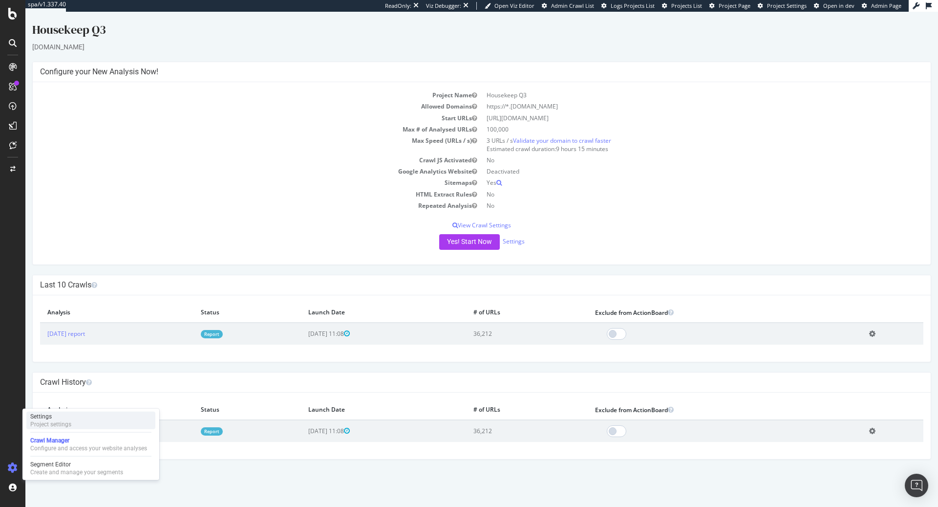
click at [63, 417] on div "Settings" at bounding box center [50, 416] width 41 height 8
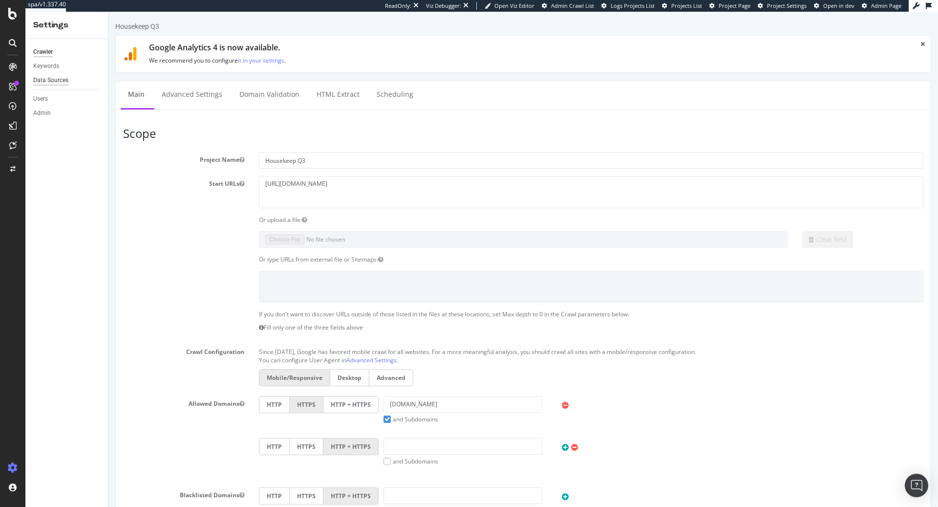
click at [47, 76] on div "Data Sources" at bounding box center [50, 80] width 35 height 10
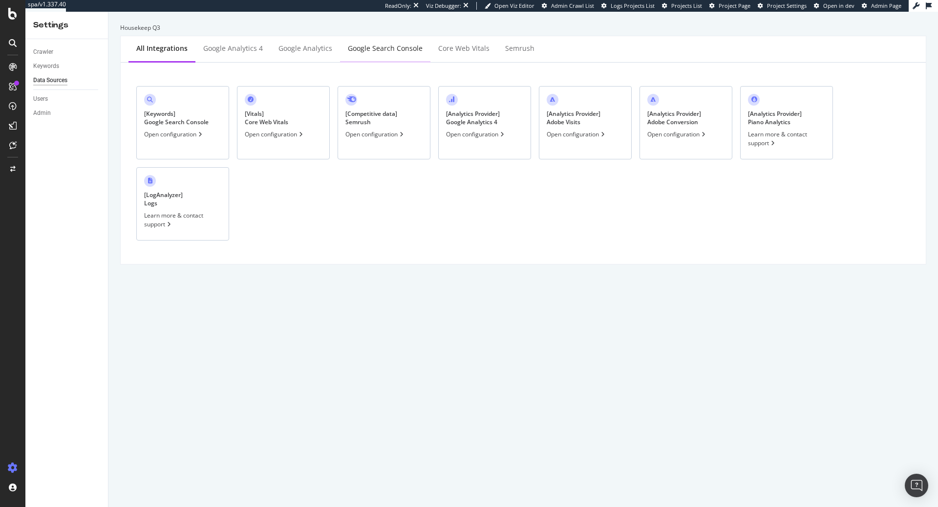
click at [376, 49] on div "Google Search Console" at bounding box center [385, 48] width 75 height 10
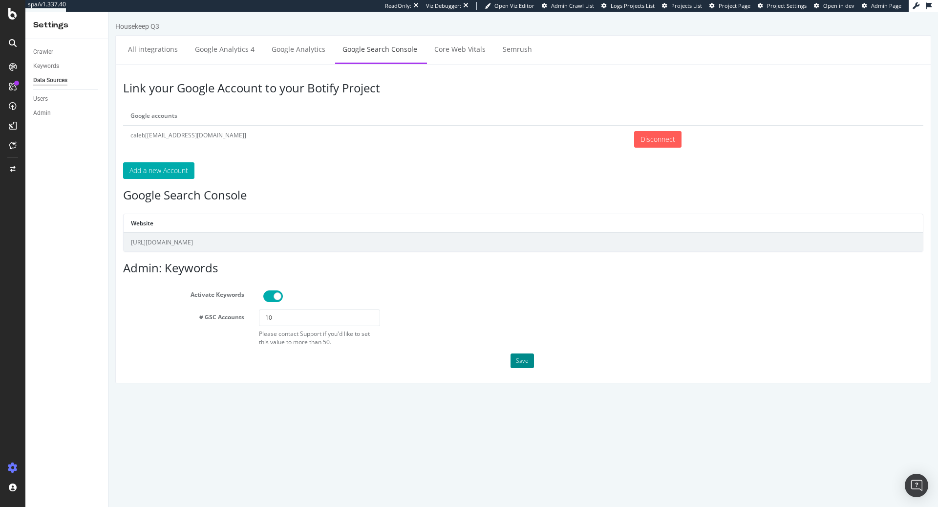
click at [518, 360] on button "Save" at bounding box center [521, 360] width 23 height 15
click at [54, 63] on div "Keywords" at bounding box center [46, 66] width 26 height 10
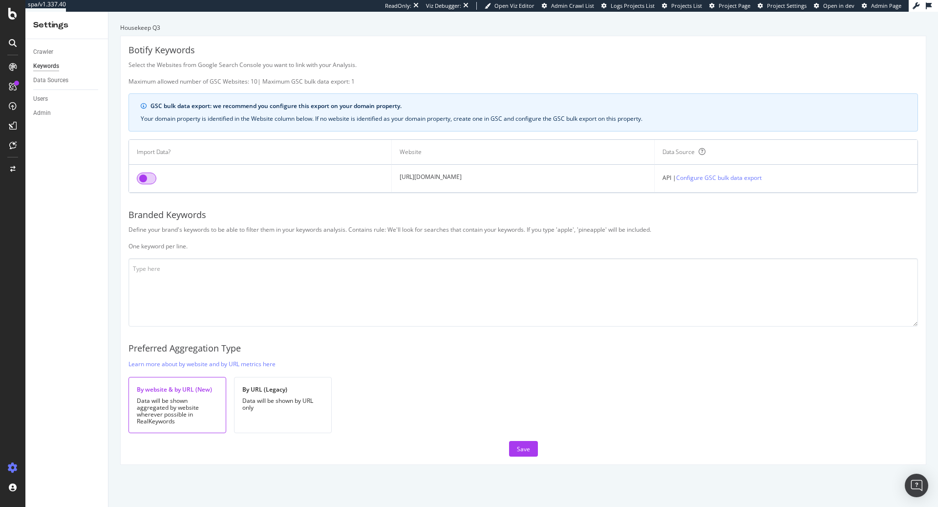
click at [148, 175] on input "checkbox" at bounding box center [147, 178] width 20 height 12
click at [161, 249] on div "Botify Keywords Select the Websites from Google Search Console you want to link…" at bounding box center [523, 250] width 805 height 428
click at [161, 277] on textarea at bounding box center [522, 292] width 789 height 68
click at [195, 271] on textarea "housek house keep" at bounding box center [522, 292] width 789 height 68
click at [195, 278] on textarea "housek house keep" at bounding box center [522, 292] width 789 height 68
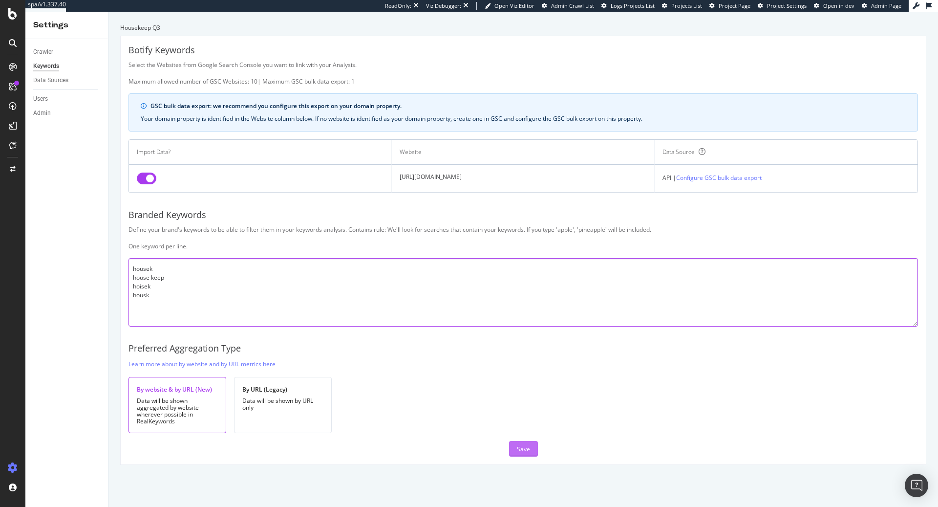
type textarea "housek house keep hoisek housk"
click at [519, 450] on div "Save" at bounding box center [523, 448] width 13 height 8
click at [53, 82] on div "Data Sources" at bounding box center [50, 80] width 35 height 10
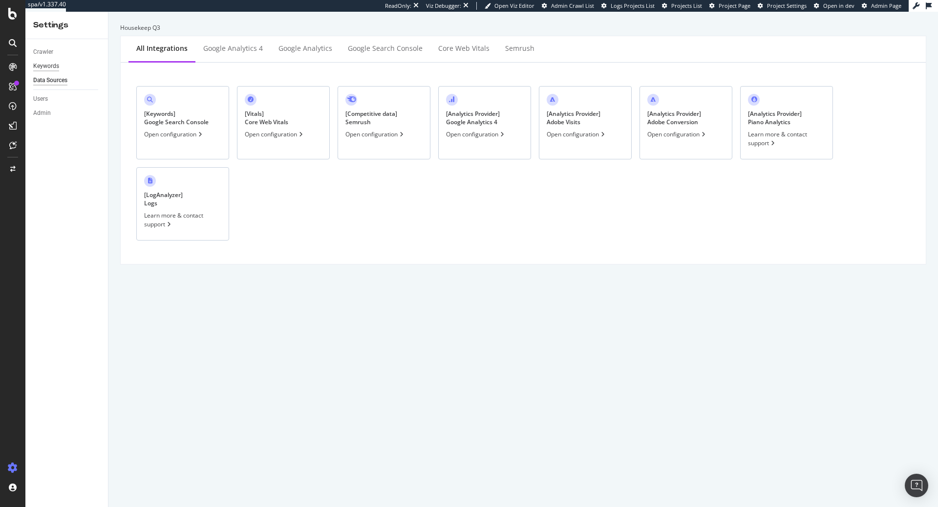
click at [47, 62] on div "Keywords" at bounding box center [46, 66] width 26 height 10
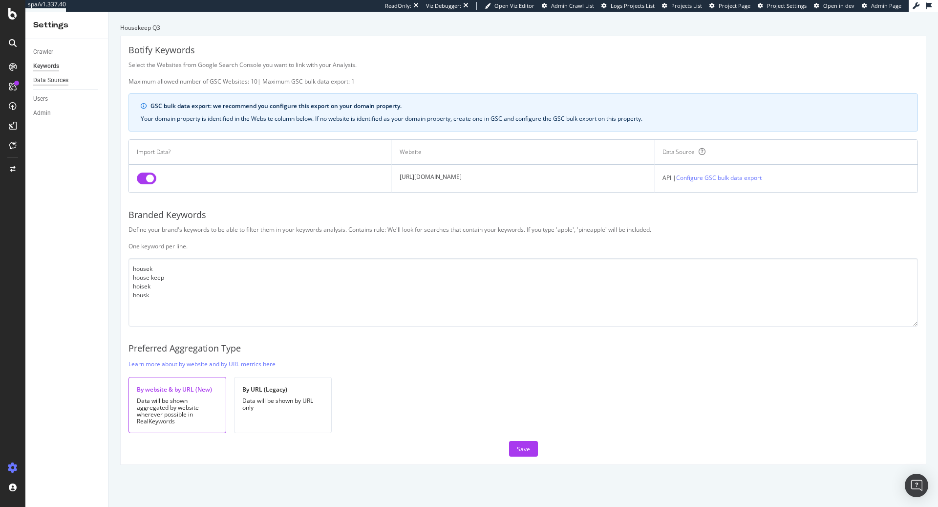
click at [54, 82] on div "Data Sources" at bounding box center [50, 80] width 35 height 10
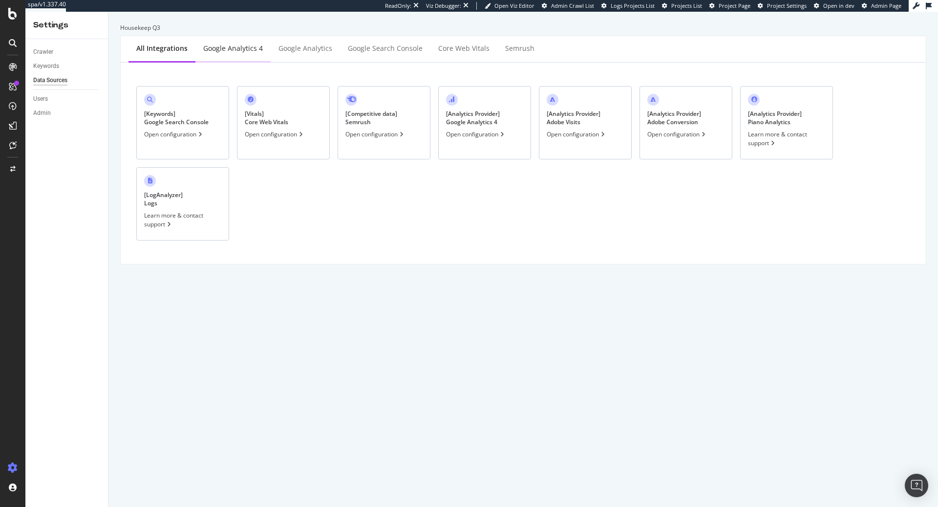
click at [243, 45] on div "Google Analytics 4" at bounding box center [233, 48] width 60 height 10
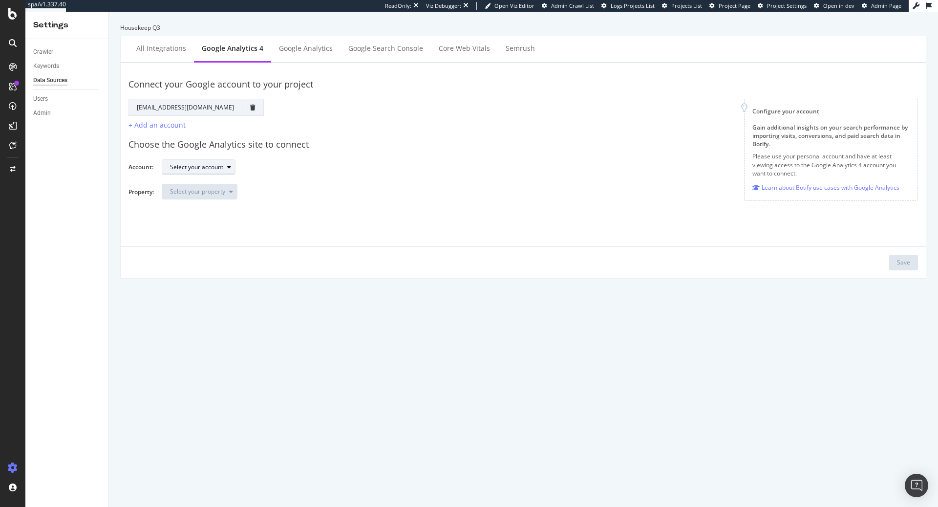
click at [203, 170] on div "Select your account" at bounding box center [196, 167] width 53 height 6
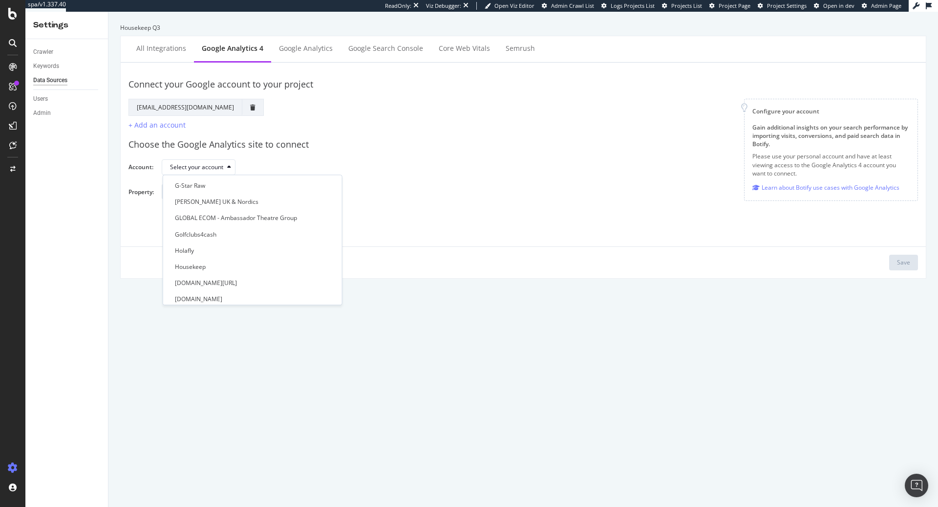
scroll to position [245, 0]
click at [202, 263] on div "Housekeep" at bounding box center [190, 262] width 31 height 8
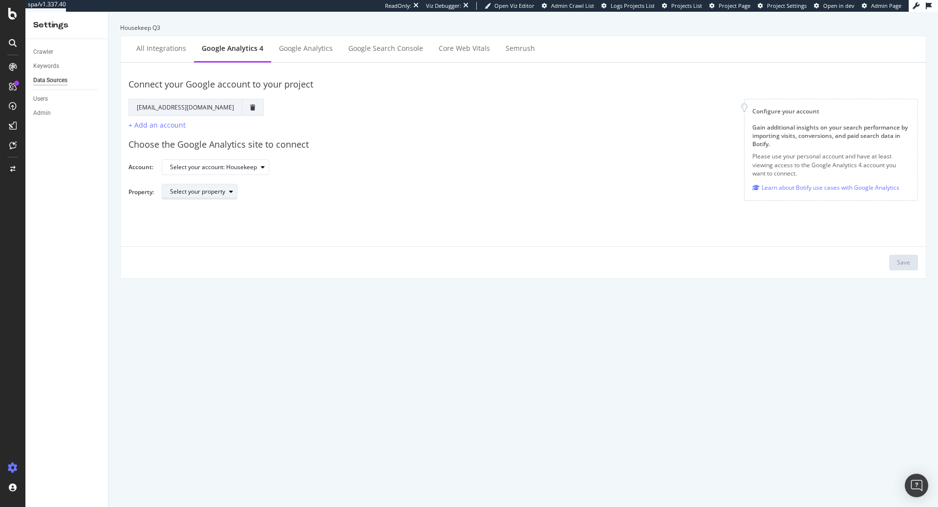
click at [222, 189] on div "Select your property" at bounding box center [197, 192] width 55 height 6
click at [207, 271] on div "Housekeep GA4" at bounding box center [197, 272] width 44 height 8
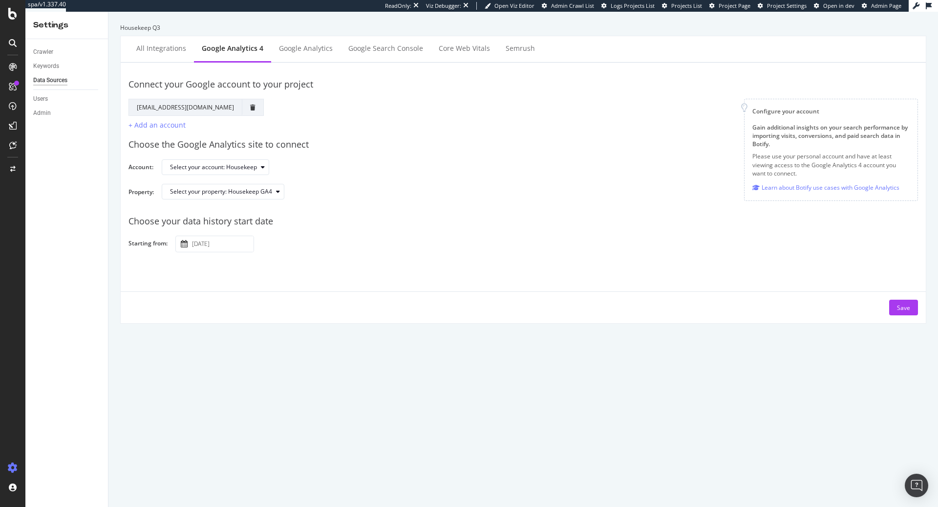
click at [434, 236] on div "[DATE] Navigate forward to interact with the calendar and select a date. Press …" at bounding box center [542, 243] width 735 height 17
click at [232, 245] on input "[DATE]" at bounding box center [221, 244] width 63 height 16
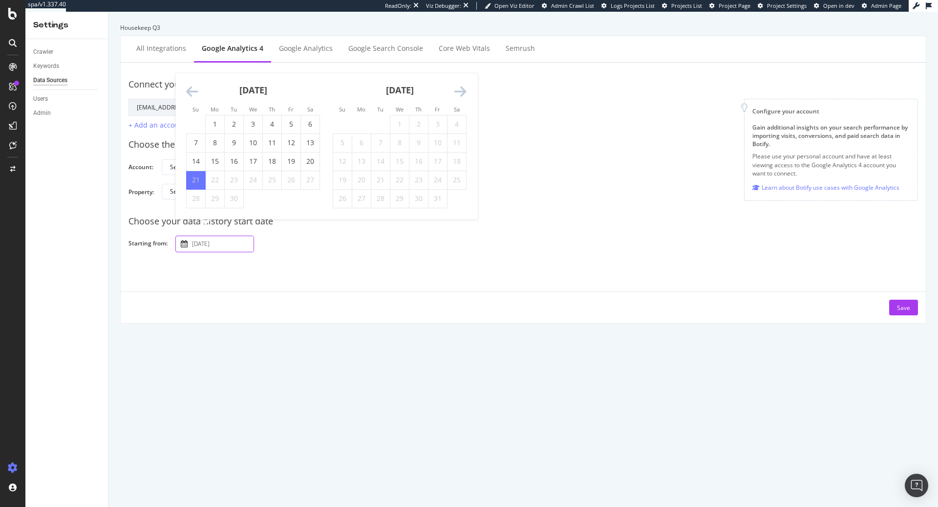
click at [190, 94] on icon "Move backward to switch to the previous month." at bounding box center [192, 92] width 12 height 14
click at [192, 71] on icon "Move backward to switch to the previous month." at bounding box center [192, 73] width 12 height 14
click at [192, 77] on div "[DATE]" at bounding box center [253, 94] width 134 height 42
click at [192, 87] on icon "Move backward to switch to the previous month." at bounding box center [192, 92] width 12 height 14
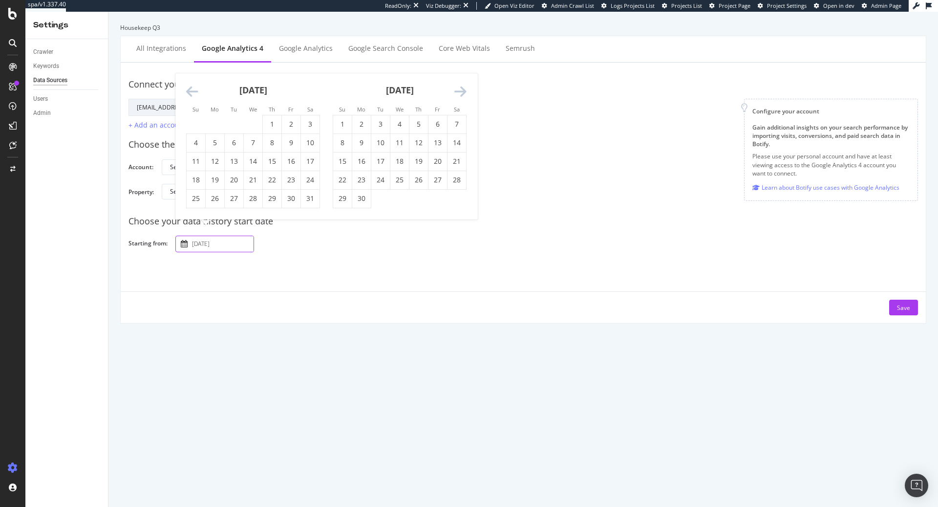
click at [192, 86] on icon "Move backward to switch to the previous month." at bounding box center [192, 92] width 12 height 14
click at [192, 86] on li "Su" at bounding box center [195, 90] width 19 height 10
click at [192, 73] on icon "Move backward to switch to the previous month." at bounding box center [192, 73] width 12 height 14
click at [190, 94] on icon "Move backward to switch to the previous month." at bounding box center [192, 92] width 12 height 14
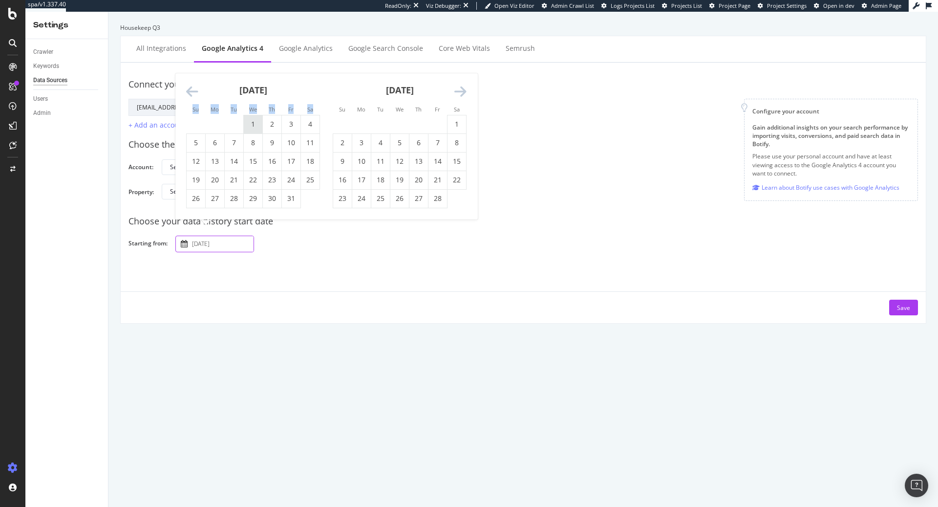
click at [256, 125] on td "1" at bounding box center [253, 124] width 19 height 19
type input "[DATE]"
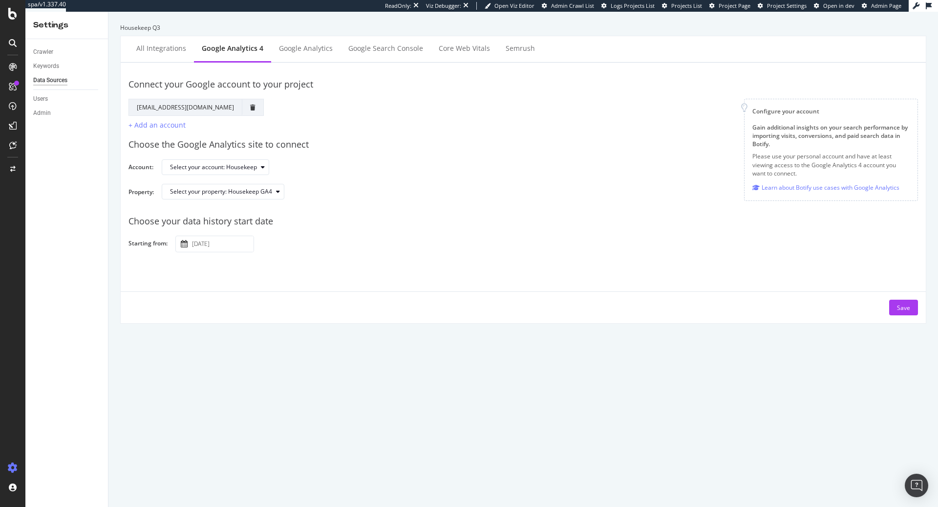
click at [431, 225] on div "Choose your data history start date" at bounding box center [522, 221] width 789 height 13
click at [899, 308] on div "Save" at bounding box center [903, 307] width 13 height 8
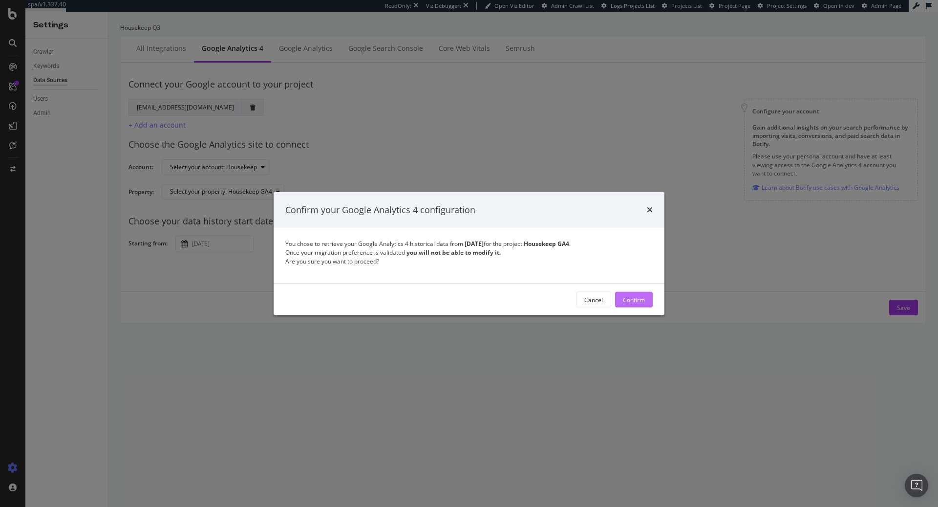
click at [641, 302] on div "Confirm" at bounding box center [634, 299] width 22 height 8
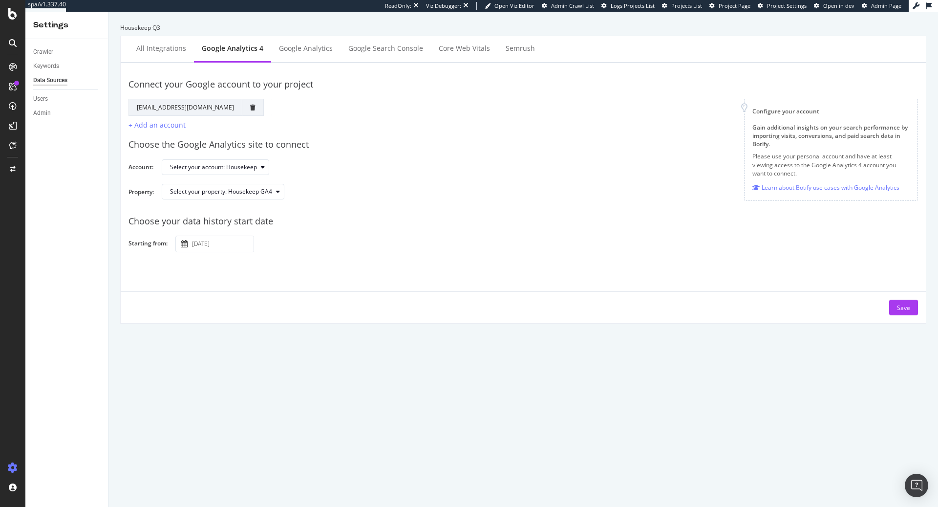
click at [925, 307] on div "Save" at bounding box center [523, 303] width 805 height 24
click at [911, 305] on button "Save" at bounding box center [903, 307] width 29 height 16
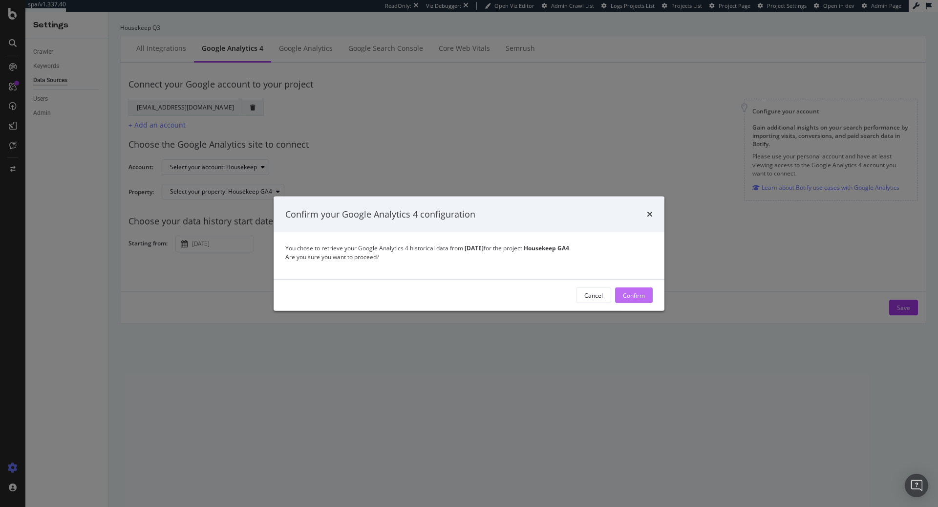
click at [619, 293] on button "Confirm" at bounding box center [634, 295] width 38 height 16
click at [629, 294] on div "Confirm" at bounding box center [634, 295] width 22 height 8
click at [635, 296] on div "Confirm" at bounding box center [634, 295] width 22 height 8
click at [649, 213] on icon "times" at bounding box center [650, 214] width 6 height 8
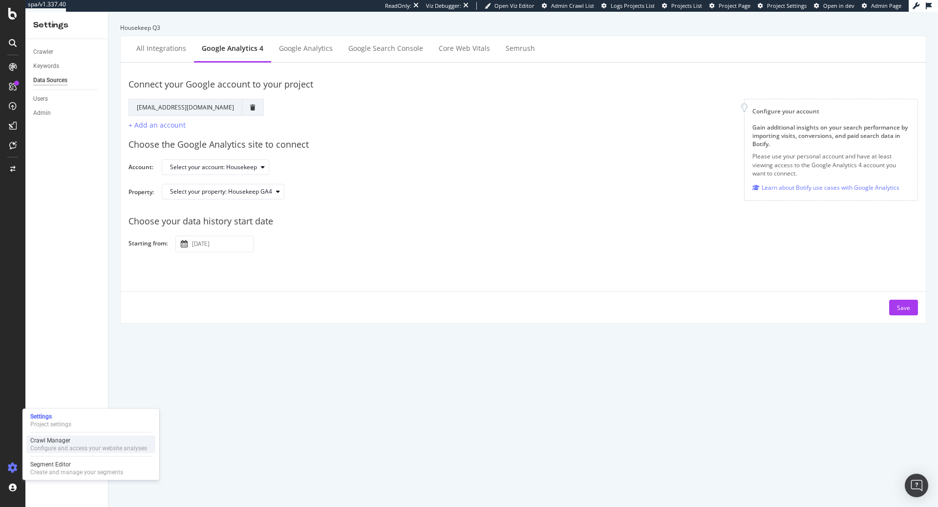
click at [54, 443] on div "Crawl Manager" at bounding box center [88, 440] width 117 height 8
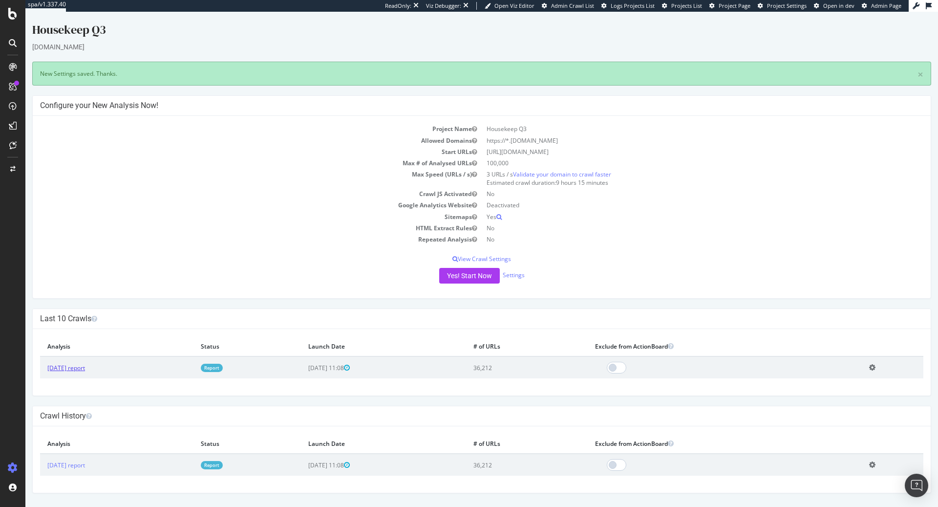
click at [85, 369] on link "[DATE] report" at bounding box center [66, 367] width 38 height 8
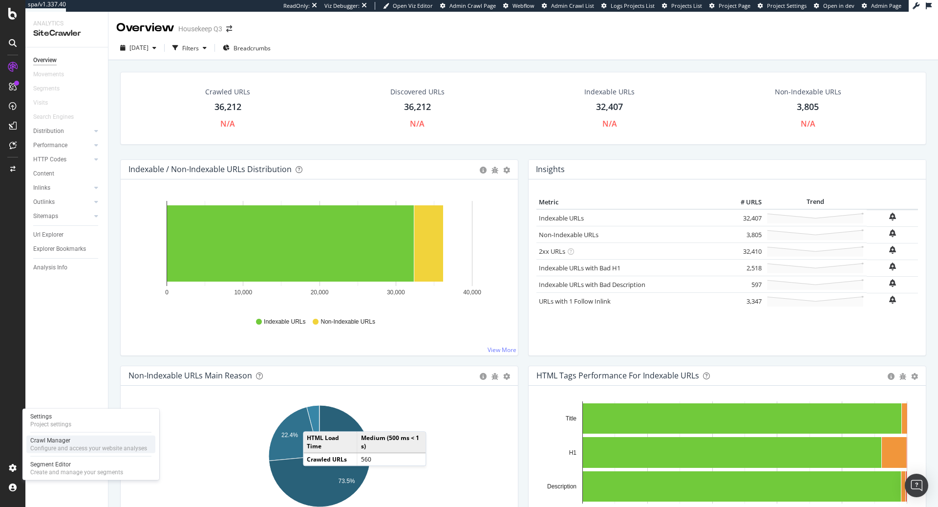
click at [68, 445] on div "Configure and access your website analyses" at bounding box center [88, 448] width 117 height 8
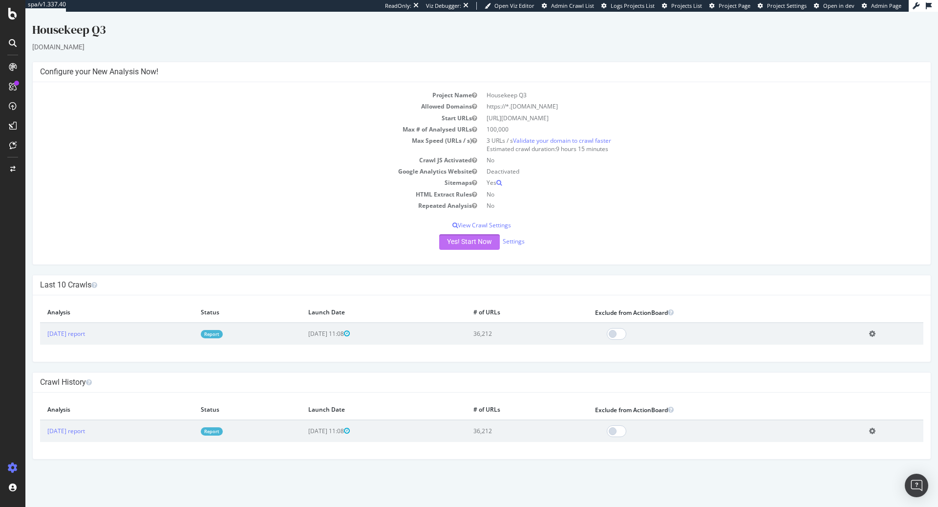
click at [475, 245] on button "Yes! Start Now" at bounding box center [469, 242] width 61 height 16
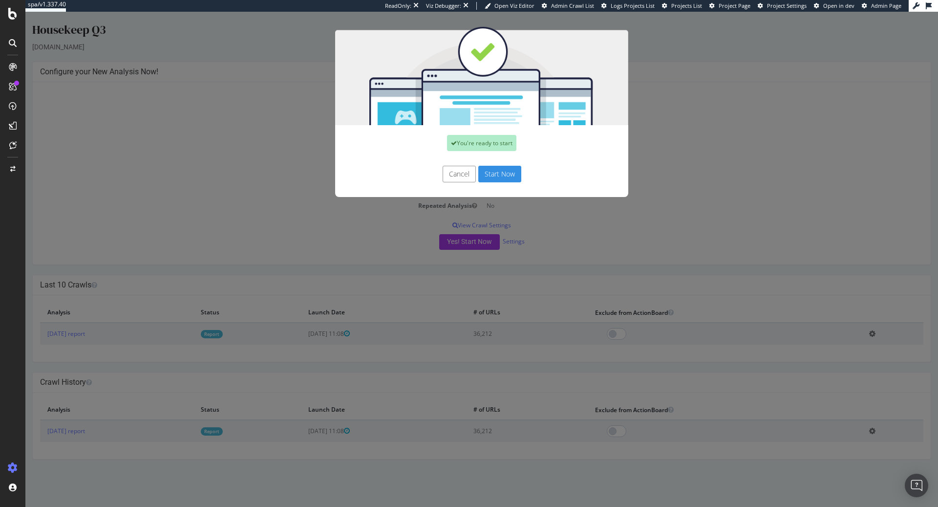
click at [512, 172] on button "Start Now" at bounding box center [499, 174] width 43 height 17
